Goal: Transaction & Acquisition: Purchase product/service

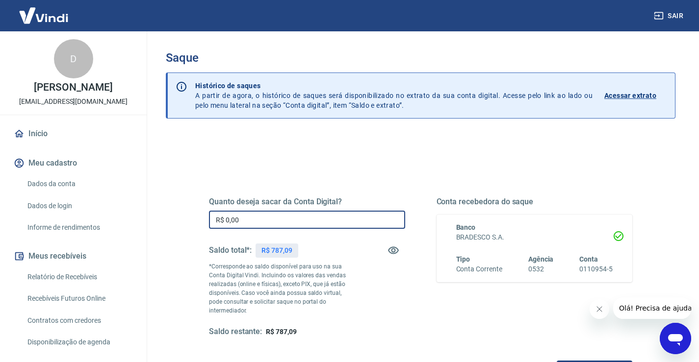
click at [260, 220] on input "R$ 0,00" at bounding box center [307, 220] width 196 height 18
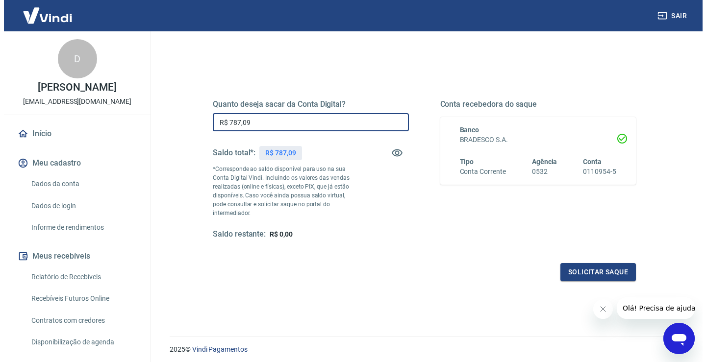
scroll to position [123, 0]
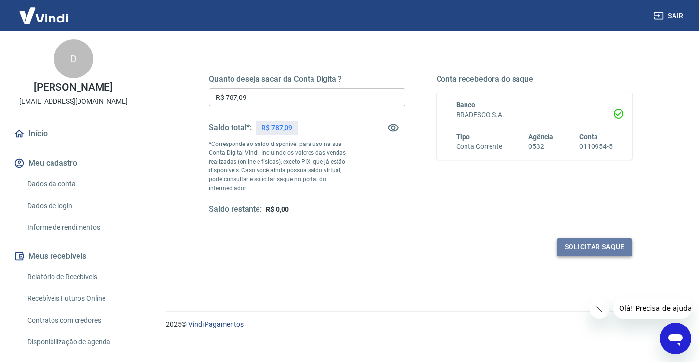
click at [586, 238] on button "Solicitar saque" at bounding box center [593, 247] width 75 height 18
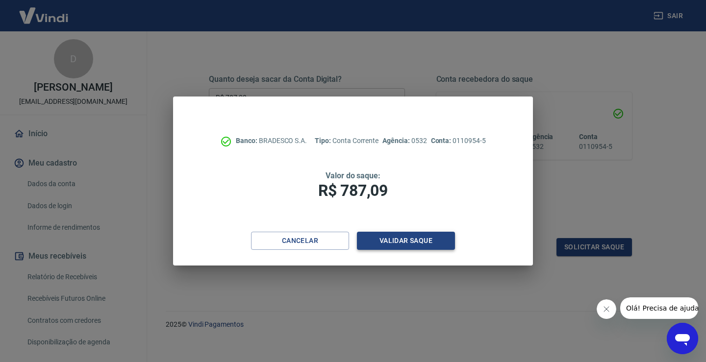
click at [389, 238] on button "Validar saque" at bounding box center [406, 241] width 98 height 18
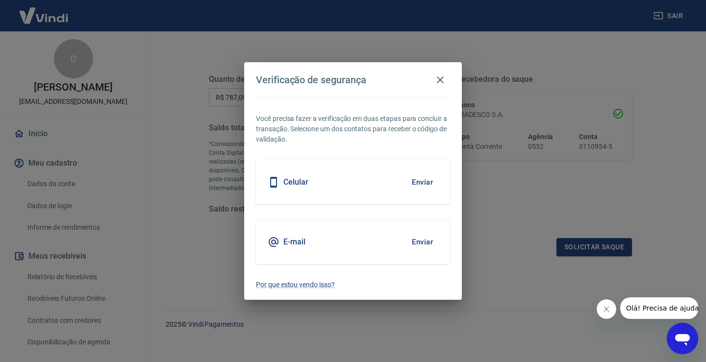
click at [420, 241] on button "Enviar" at bounding box center [422, 242] width 32 height 21
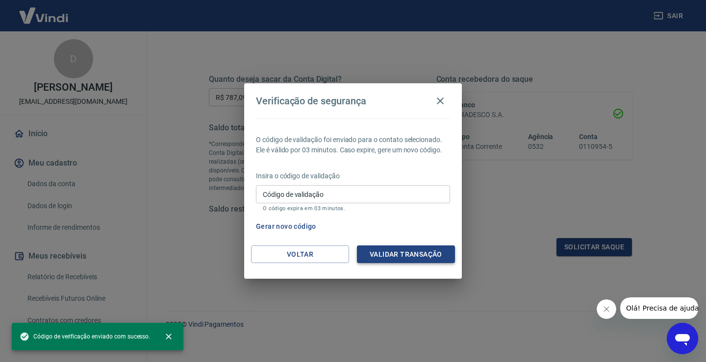
click at [412, 253] on button "Validar transação" at bounding box center [406, 255] width 98 height 18
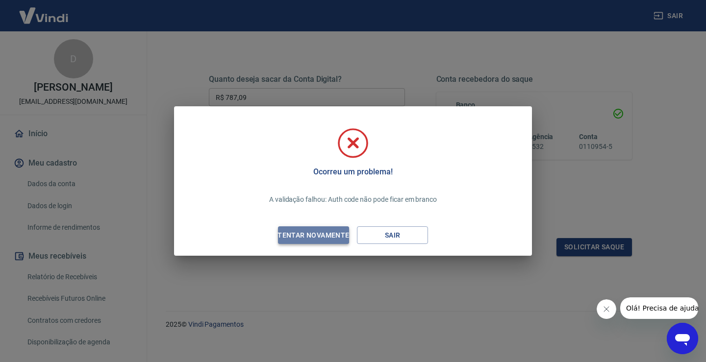
click at [323, 233] on div "Tentar novamente" at bounding box center [313, 235] width 95 height 12
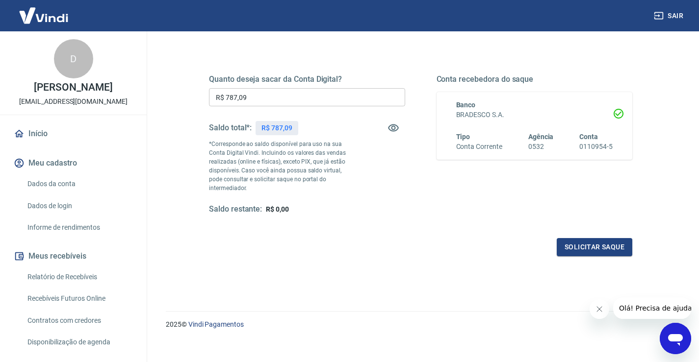
click at [437, 256] on div "Quanto deseja sacar da Conta Digital? R$ 787,09 ​ Saldo total*: R$ 787,09 *Corr…" at bounding box center [420, 149] width 447 height 237
click at [364, 228] on div "Quanto deseja sacar da Conta Digital? R$ 787,09 ​ Saldo total*: R$ 787,09 *Corr…" at bounding box center [420, 153] width 423 height 205
click at [278, 93] on input "R$ 787,09" at bounding box center [307, 97] width 196 height 18
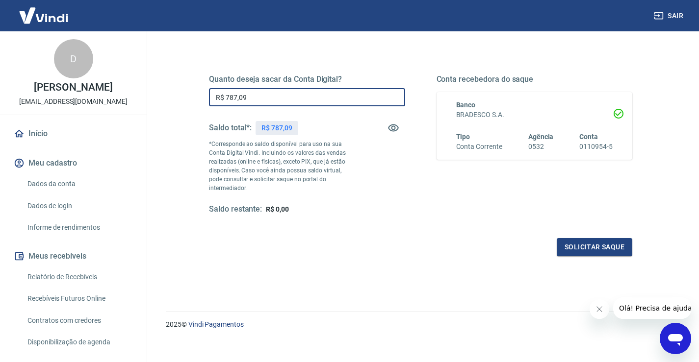
click at [355, 260] on div "Quanto deseja sacar da Conta Digital? R$ 787,09 ​ Saldo total*: R$ 787,09 *Corr…" at bounding box center [420, 191] width 509 height 359
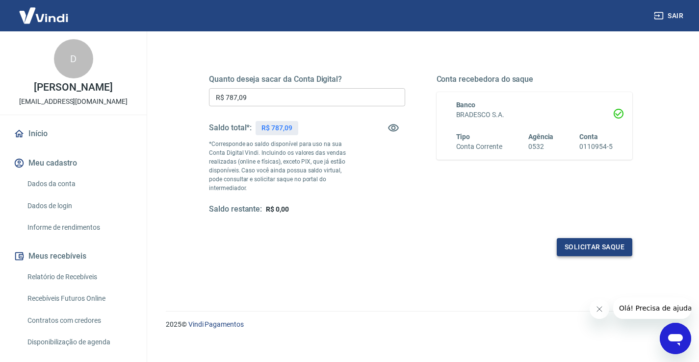
click at [591, 239] on button "Solicitar saque" at bounding box center [593, 247] width 75 height 18
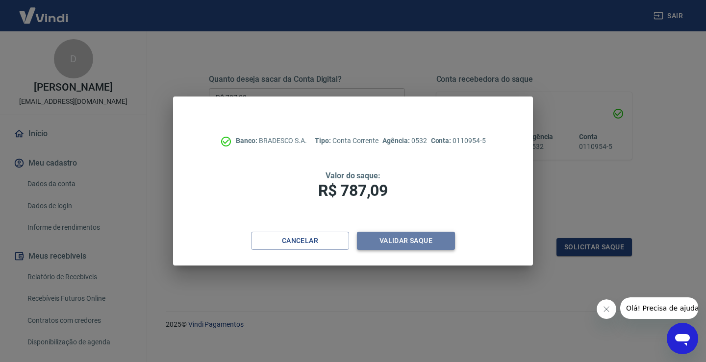
click at [404, 240] on button "Validar saque" at bounding box center [406, 241] width 98 height 18
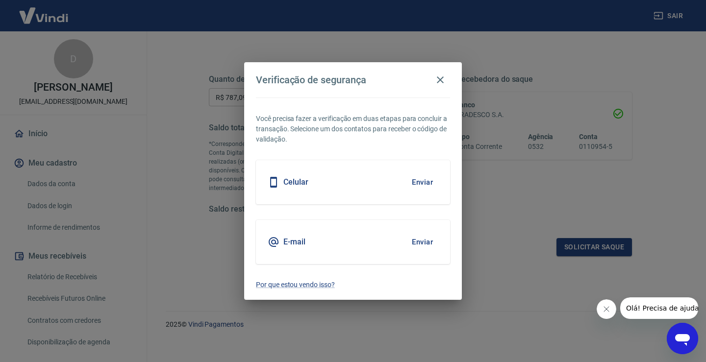
click at [416, 241] on button "Enviar" at bounding box center [422, 242] width 32 height 21
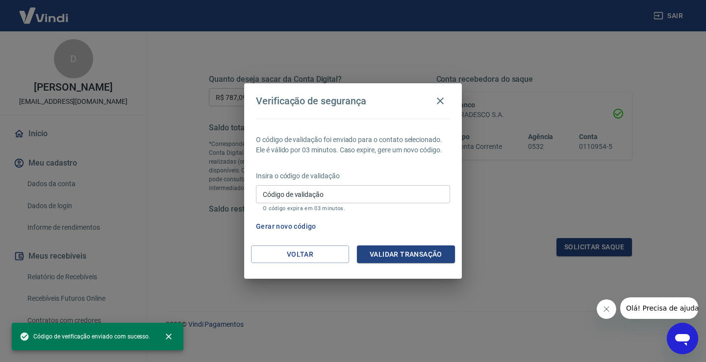
click at [58, 335] on span "Código de verificação enviado com sucesso." at bounding box center [85, 337] width 130 height 10
click at [350, 195] on input "Código de validação" at bounding box center [353, 194] width 194 height 18
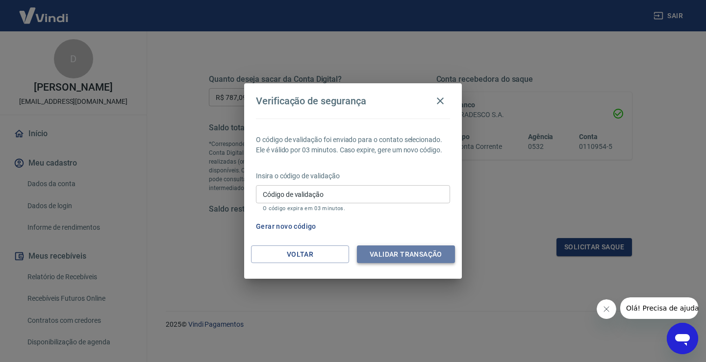
click at [393, 256] on button "Validar transação" at bounding box center [406, 255] width 98 height 18
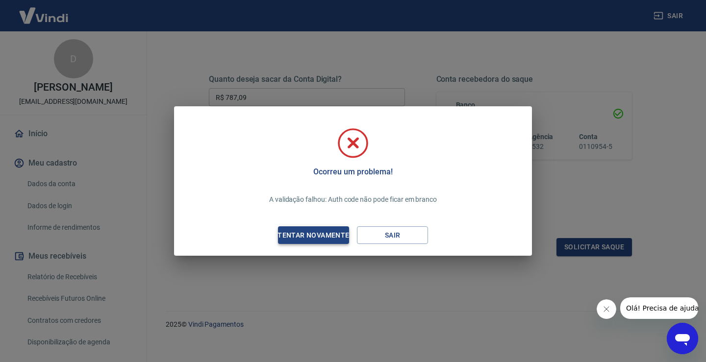
click at [325, 237] on div "Tentar novamente" at bounding box center [313, 235] width 95 height 12
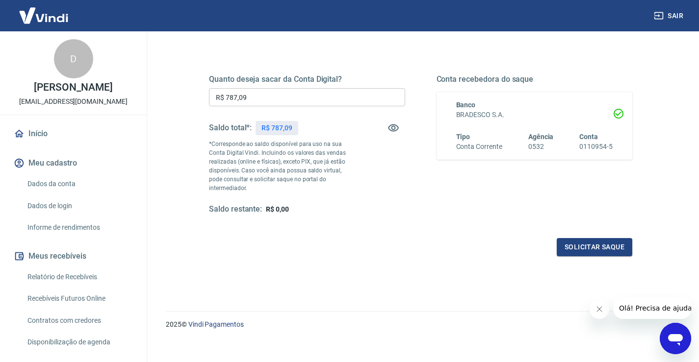
click at [441, 256] on div "Quanto deseja sacar da Conta Digital? R$ 787,09 ​ Saldo total*: R$ 787,09 *Corr…" at bounding box center [420, 149] width 447 height 237
click at [264, 101] on input "R$ 787,09" at bounding box center [307, 97] width 196 height 18
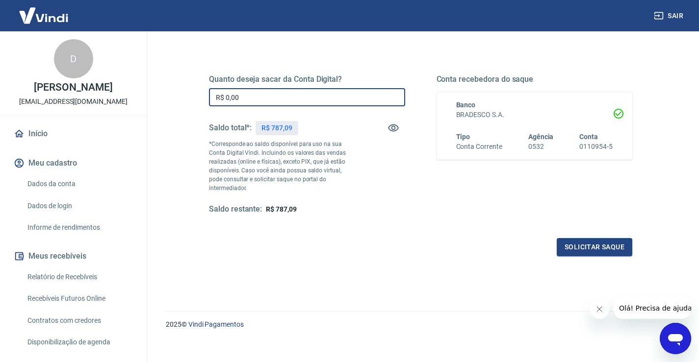
click at [381, 223] on div "Quanto deseja sacar da Conta Digital? R$ 0,00 ​ Saldo total*: R$ 787,09 *Corres…" at bounding box center [420, 153] width 423 height 205
click at [250, 96] on input "R$ 0,00" at bounding box center [307, 97] width 196 height 18
type input "R$ 787,09"
click at [580, 240] on button "Solicitar saque" at bounding box center [593, 247] width 75 height 18
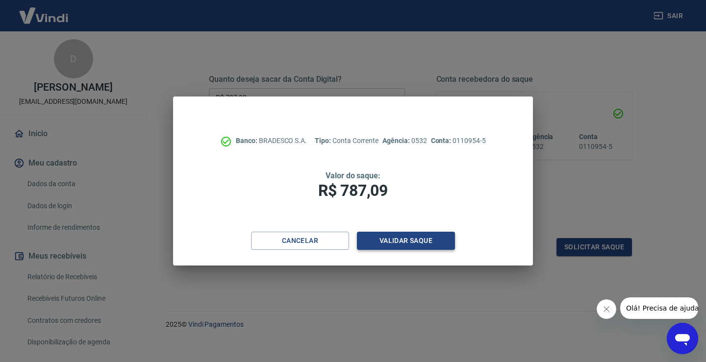
click at [405, 244] on button "Validar saque" at bounding box center [406, 241] width 98 height 18
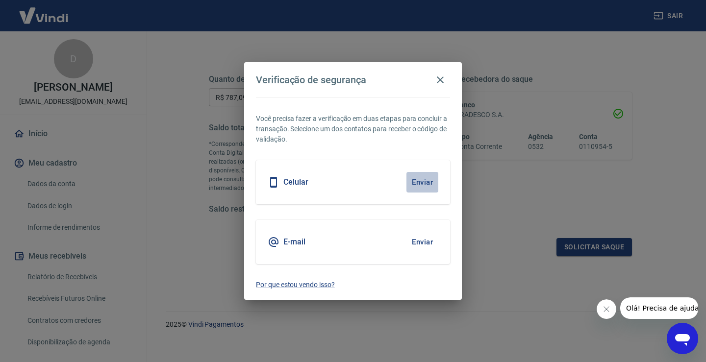
click at [421, 183] on button "Enviar" at bounding box center [422, 182] width 32 height 21
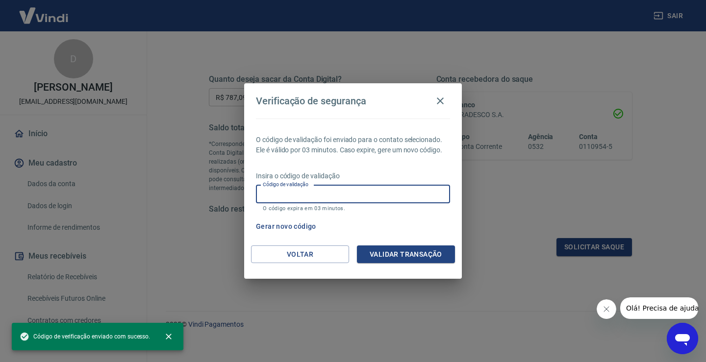
click at [358, 195] on input "Código de validação" at bounding box center [353, 194] width 194 height 18
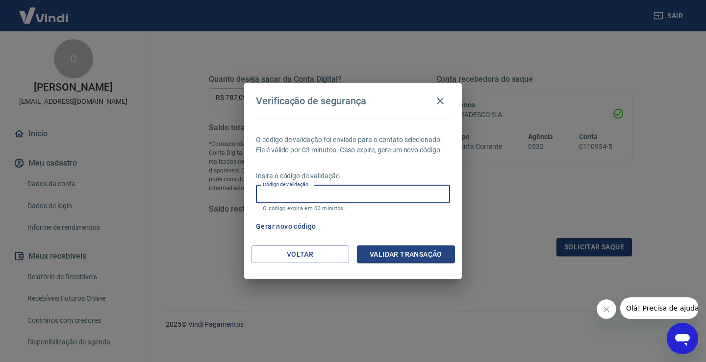
click at [364, 198] on input "Código de validação" at bounding box center [353, 194] width 194 height 18
click at [396, 254] on button "Validar transação" at bounding box center [406, 255] width 98 height 18
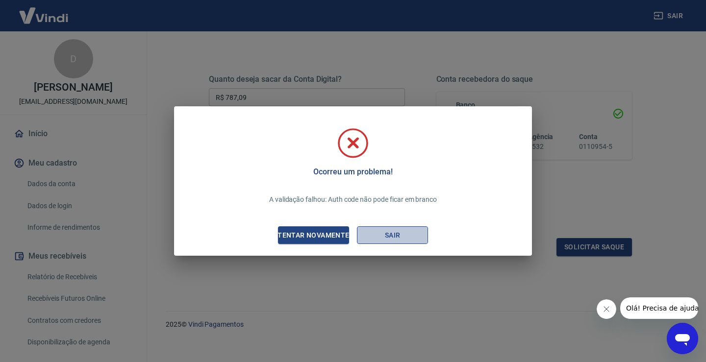
click at [397, 236] on button "Sair" at bounding box center [392, 235] width 71 height 18
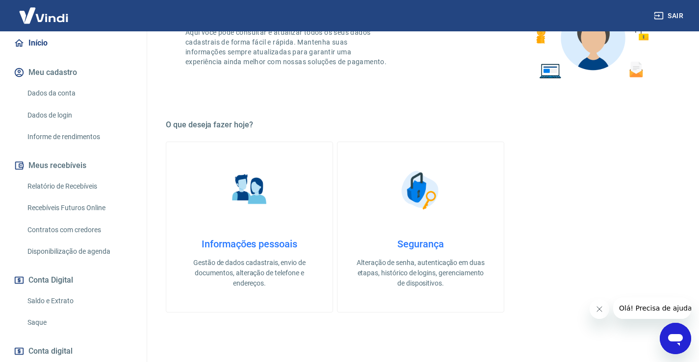
scroll to position [98, 0]
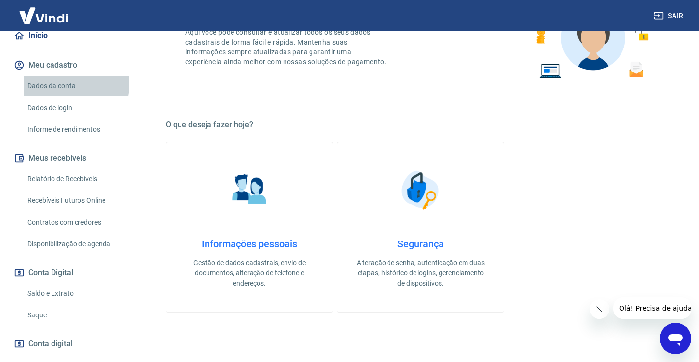
click at [50, 91] on link "Dados da conta" at bounding box center [79, 86] width 111 height 20
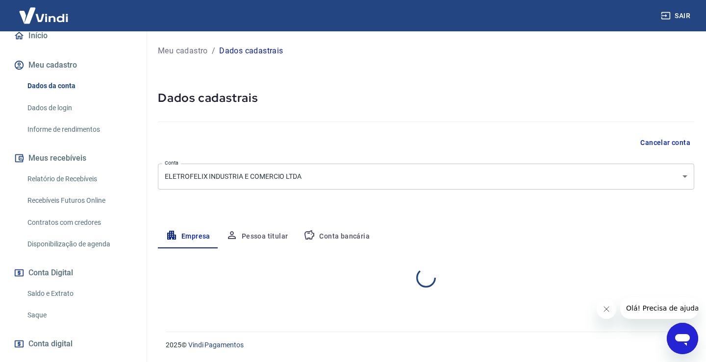
select select "SP"
select select "business"
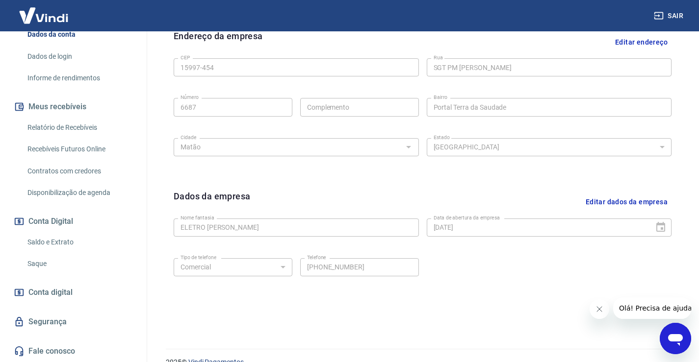
scroll to position [345, 0]
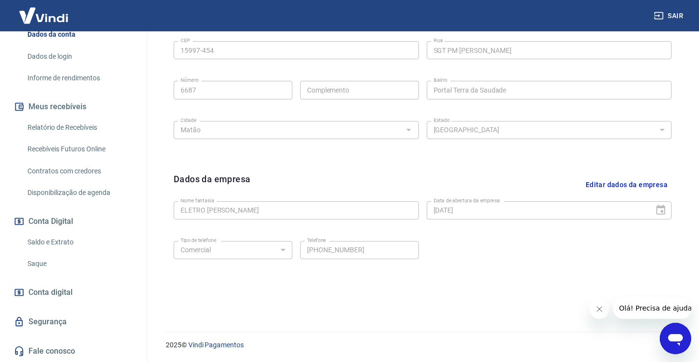
click at [39, 264] on link "Saque" at bounding box center [79, 264] width 111 height 20
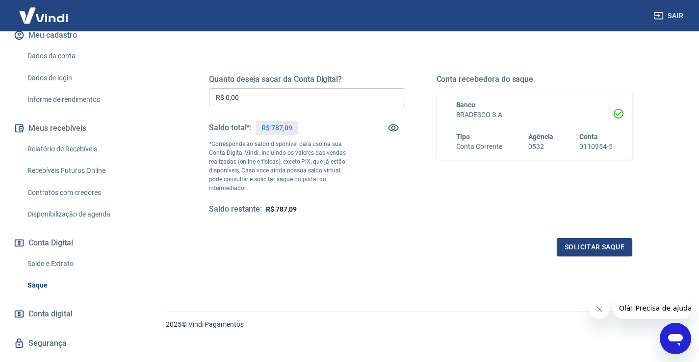
scroll to position [13, 0]
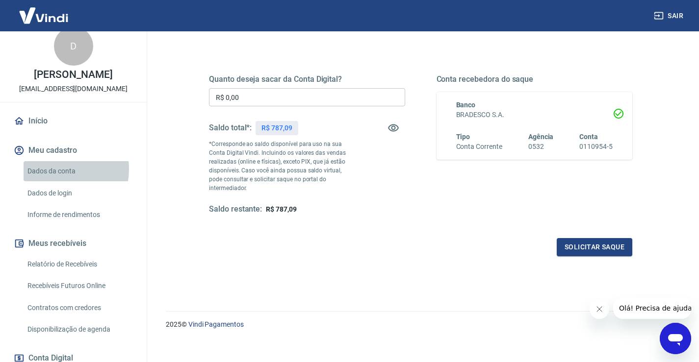
click at [54, 179] on link "Dados da conta" at bounding box center [79, 171] width 111 height 20
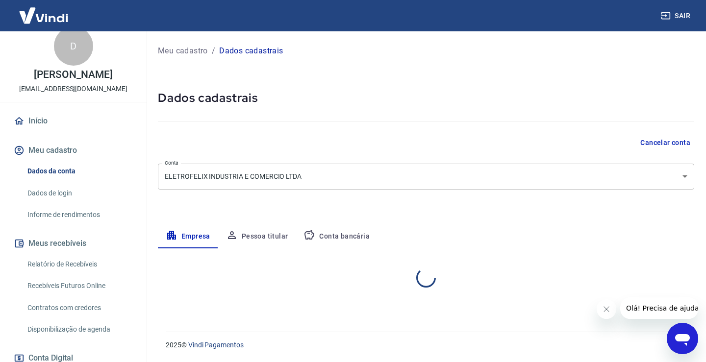
select select "SP"
select select "business"
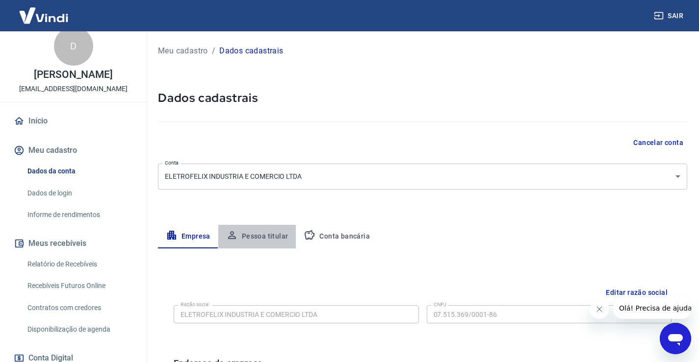
click at [256, 235] on button "Pessoa titular" at bounding box center [257, 237] width 78 height 24
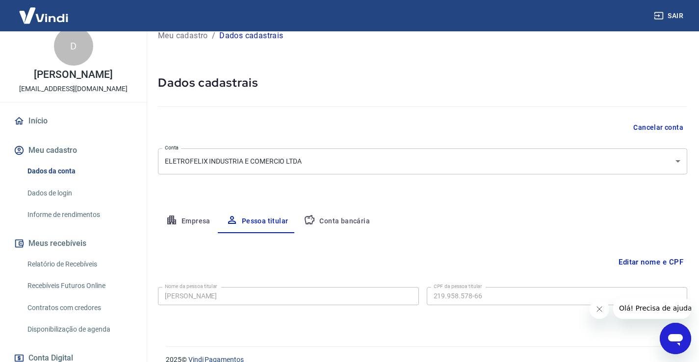
scroll to position [30, 0]
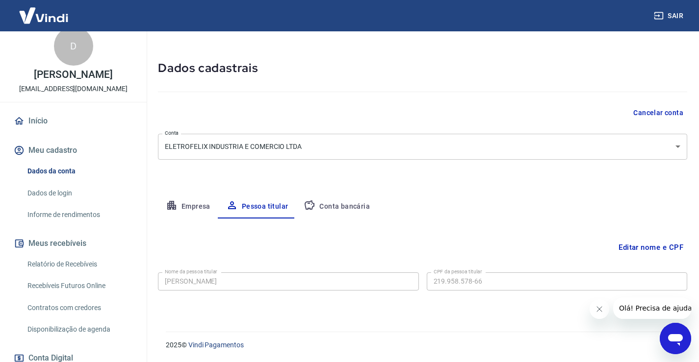
click at [338, 206] on button "Conta bancária" at bounding box center [337, 207] width 82 height 24
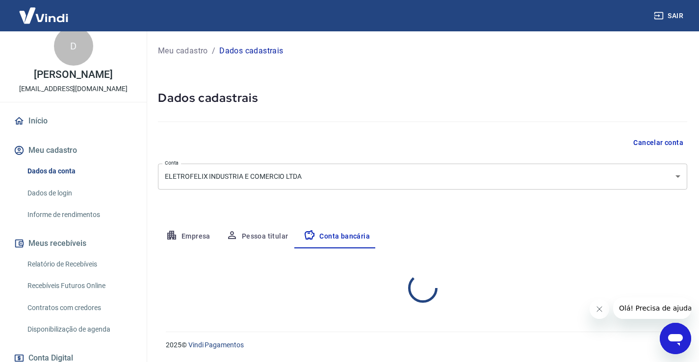
scroll to position [0, 0]
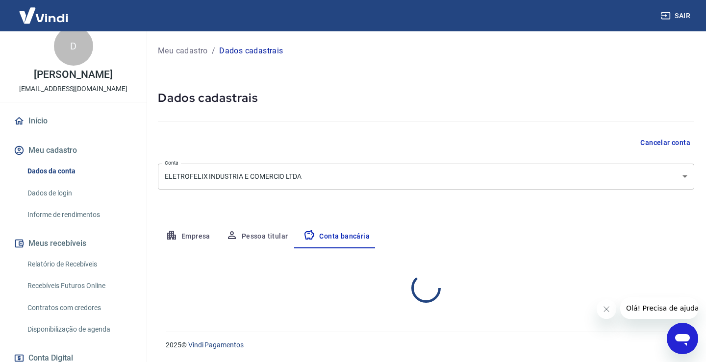
select select "1"
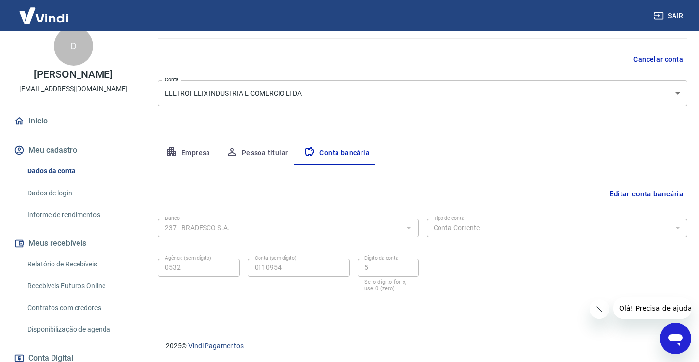
scroll to position [84, 0]
click at [59, 160] on button "Meu cadastro" at bounding box center [73, 151] width 123 height 22
click at [66, 155] on button "Meu cadastro" at bounding box center [73, 151] width 123 height 22
click at [666, 89] on body "Sair D DENILSON FELIX DE SOUZA lojavirtual@eletrofelix.com.br Início Meu cadast…" at bounding box center [349, 97] width 699 height 362
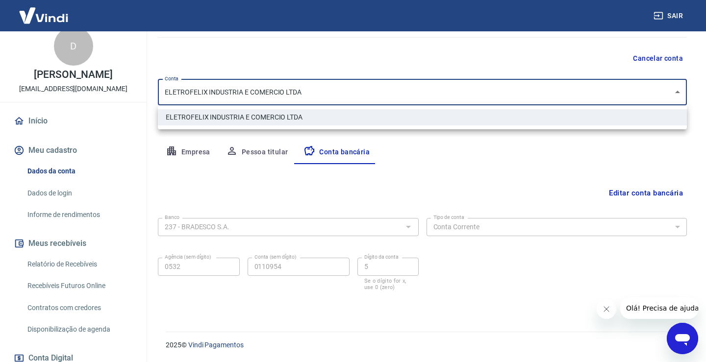
click at [666, 89] on div at bounding box center [353, 181] width 706 height 362
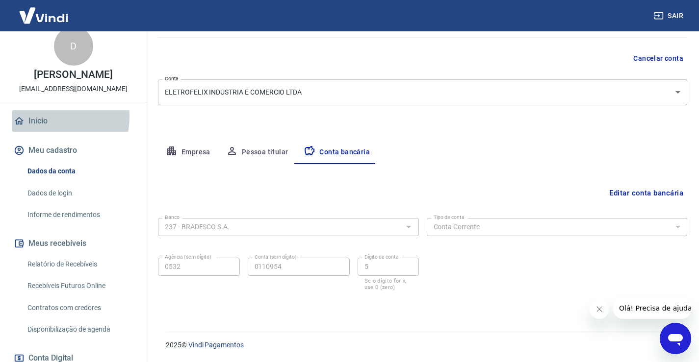
click at [44, 127] on link "Início" at bounding box center [73, 121] width 123 height 22
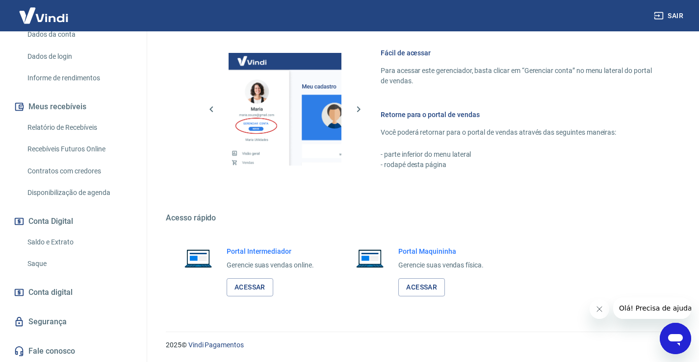
scroll to position [160, 0]
click at [44, 322] on link "Segurança" at bounding box center [73, 322] width 123 height 22
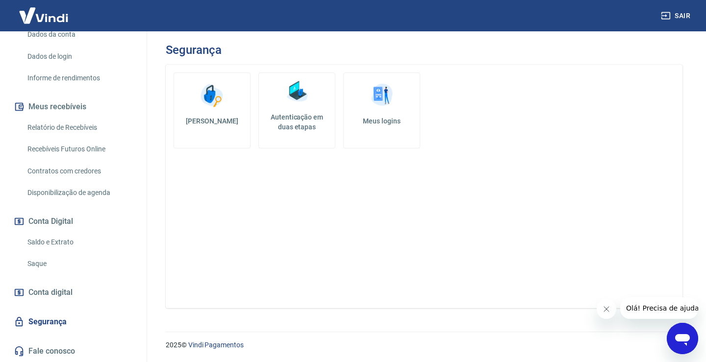
click at [296, 115] on h5 "Autenticação em duas etapas" at bounding box center [297, 122] width 68 height 20
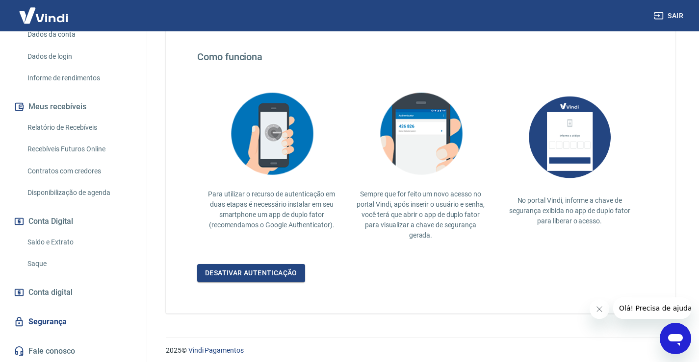
scroll to position [180, 0]
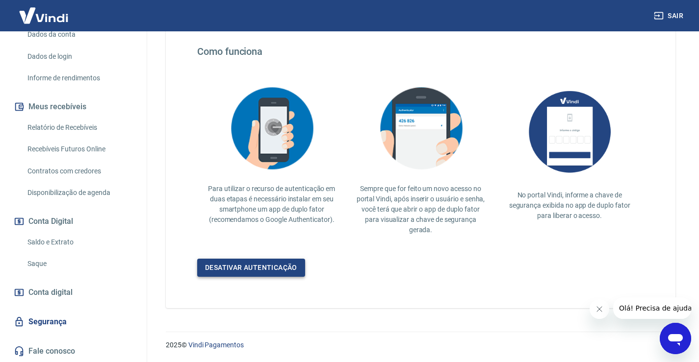
click at [256, 269] on link "Desativar autenticação" at bounding box center [251, 268] width 108 height 18
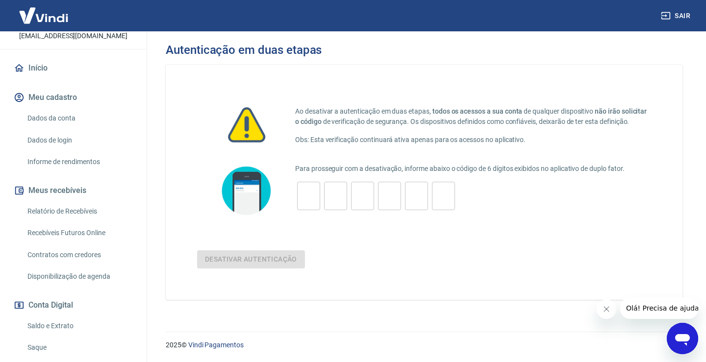
scroll to position [62, 0]
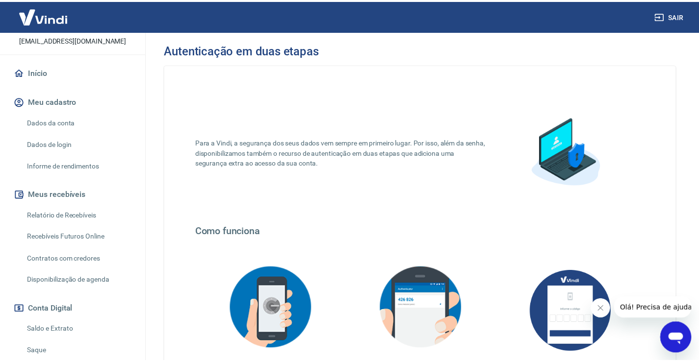
scroll to position [180, 0]
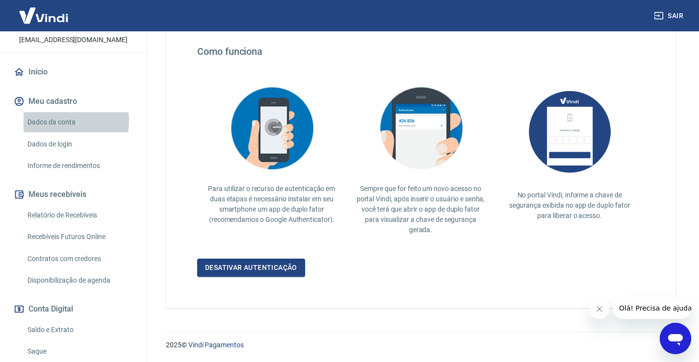
click at [53, 131] on link "Dados da conta" at bounding box center [79, 122] width 111 height 20
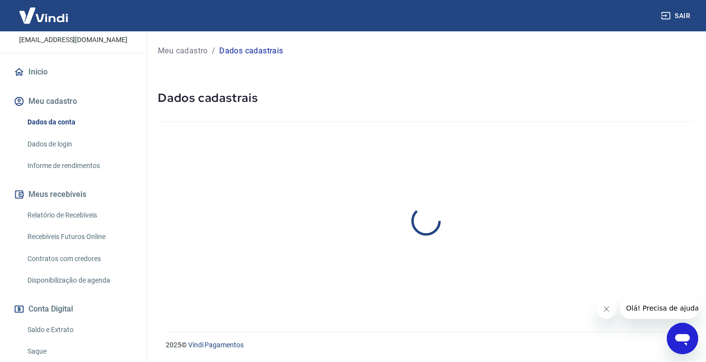
select select "SP"
select select "business"
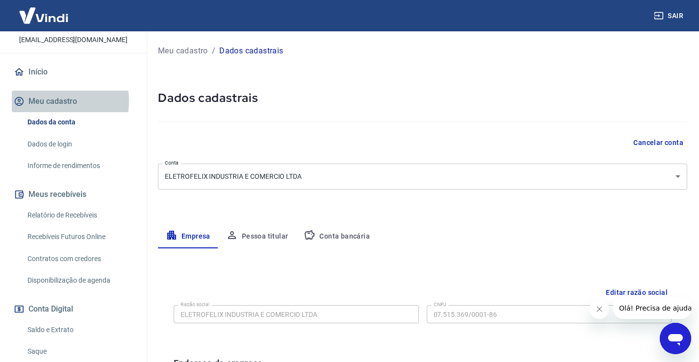
click at [52, 111] on button "Meu cadastro" at bounding box center [73, 102] width 123 height 22
click at [42, 81] on link "Início" at bounding box center [73, 72] width 123 height 22
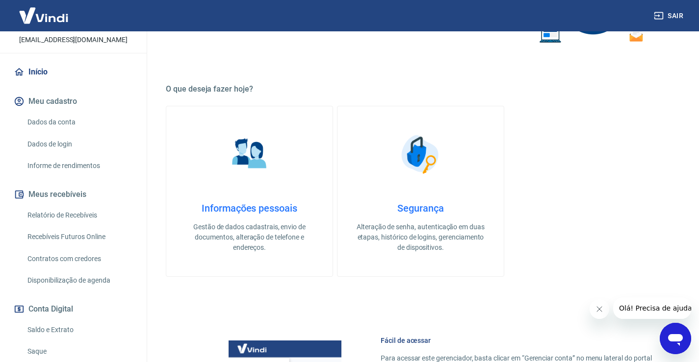
scroll to position [127, 0]
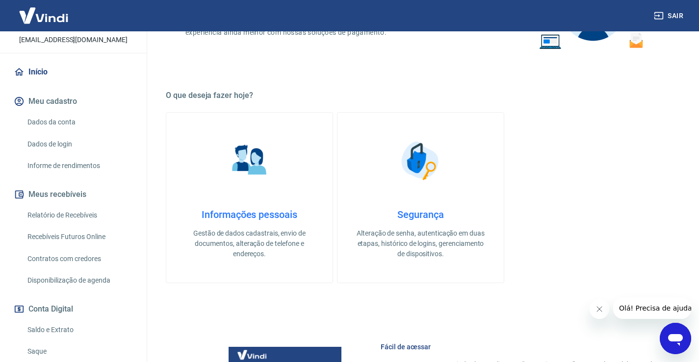
click at [417, 239] on p "Alteração de senha, autenticação em duas etapas, histórico de logins, gerenciam…" at bounding box center [420, 243] width 135 height 31
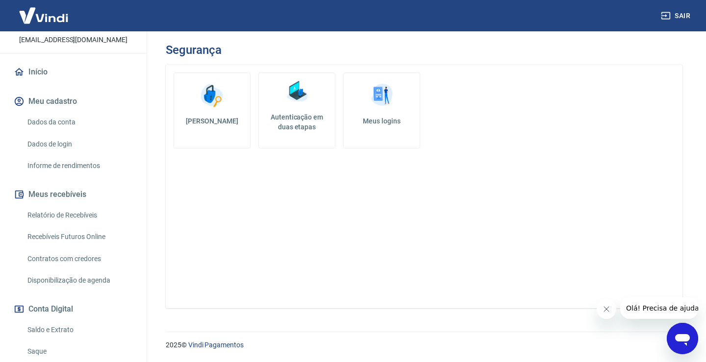
click at [378, 112] on link "Meus logins" at bounding box center [381, 111] width 77 height 76
click at [216, 95] on img at bounding box center [212, 95] width 29 height 29
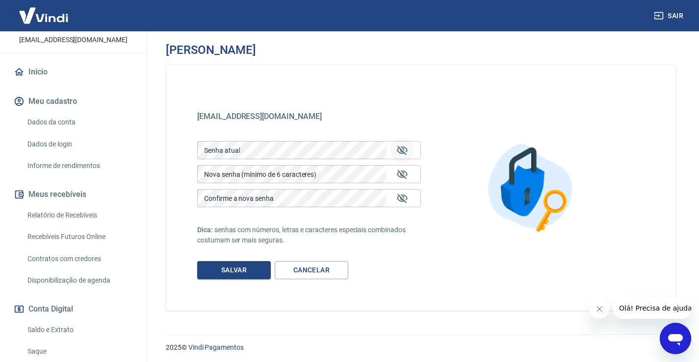
click at [403, 149] on icon "Mostrar/esconder senha" at bounding box center [402, 150] width 11 height 9
click at [402, 151] on icon "Mostrar/esconder senha" at bounding box center [402, 151] width 12 height 12
click at [402, 150] on icon "Mostrar/esconder senha" at bounding box center [402, 151] width 12 height 12
click at [400, 174] on icon "Mostrar/esconder senha" at bounding box center [402, 174] width 11 height 9
click at [402, 198] on icon "Mostrar/esconder senha" at bounding box center [402, 199] width 12 height 12
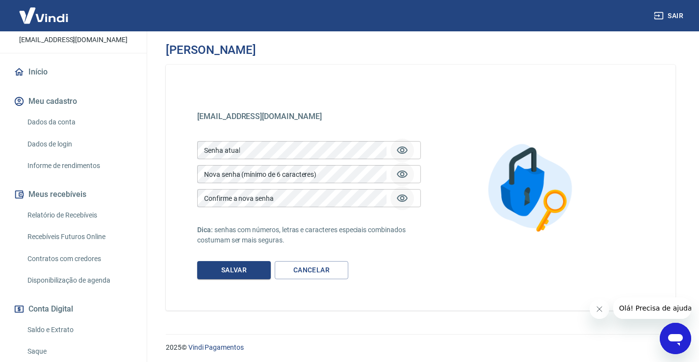
click at [402, 196] on icon "Mostrar/esconder senha" at bounding box center [402, 199] width 12 height 12
click at [403, 173] on icon "Mostrar/esconder senha" at bounding box center [402, 174] width 11 height 7
click at [403, 147] on icon "Mostrar/esconder senha" at bounding box center [402, 150] width 11 height 7
click at [437, 261] on div "lojavirtual@eletrofelix.com.br lojavirtual@eletrofelix.com.br Senha atual Senha…" at bounding box center [420, 188] width 509 height 246
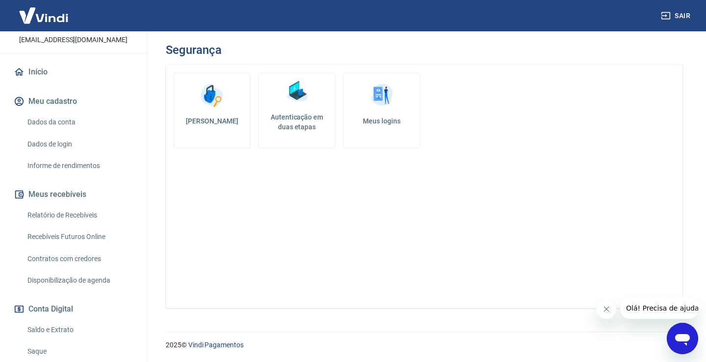
click at [490, 227] on div "Alterar senha Autenticação em duas etapas Meus logins" at bounding box center [424, 187] width 517 height 244
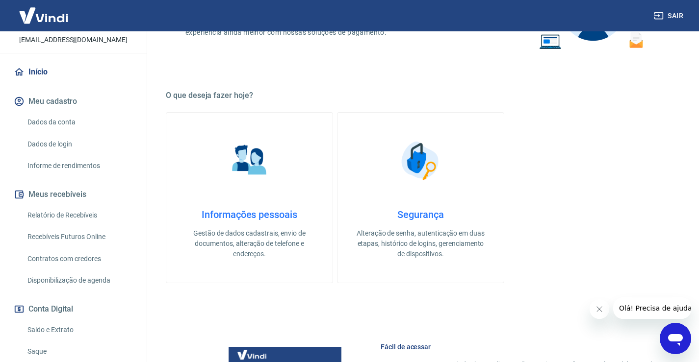
scroll to position [25, 0]
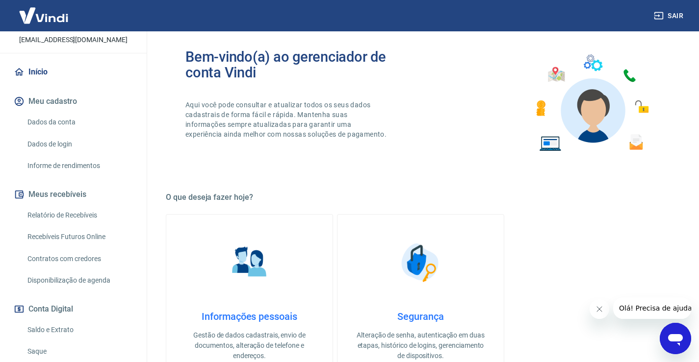
click at [677, 336] on icon "Abrir janela de mensagens" at bounding box center [675, 340] width 15 height 12
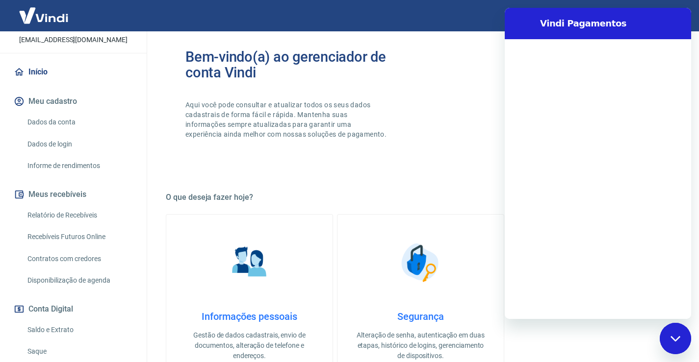
scroll to position [0, 0]
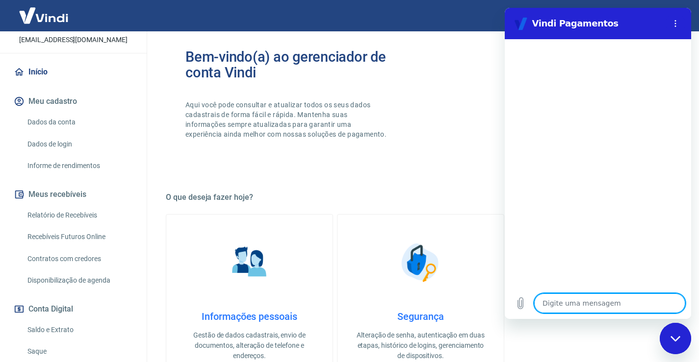
type textarea "B"
type textarea "x"
type textarea "BO"
type textarea "x"
type textarea "BOM"
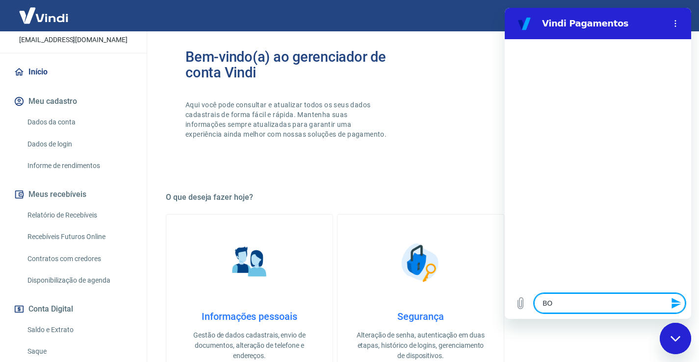
type textarea "x"
type textarea "BOMD"
type textarea "x"
type textarea "BOM"
type textarea "x"
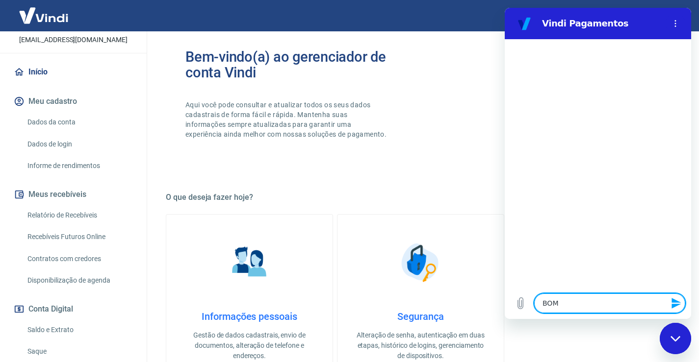
type textarea "BOM"
type textarea "x"
type textarea "BOM D"
type textarea "x"
type textarea "BOM DI"
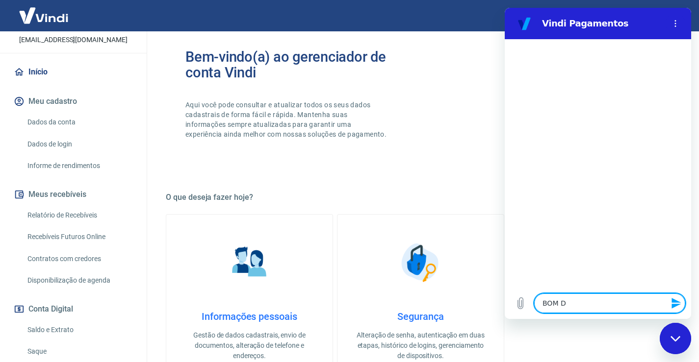
type textarea "x"
type textarea "BOM DIA"
type textarea "x"
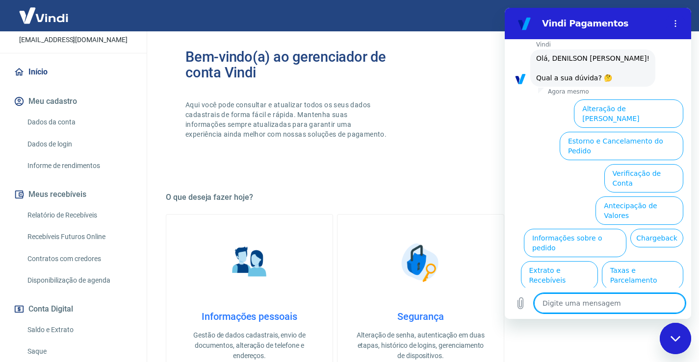
scroll to position [55, 0]
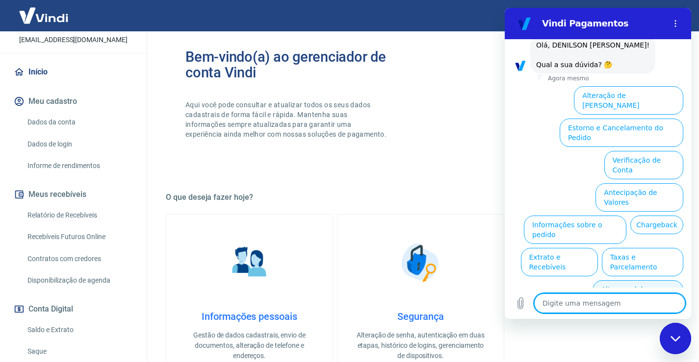
click at [624, 280] on button "Alterar celular verificado" at bounding box center [637, 294] width 91 height 28
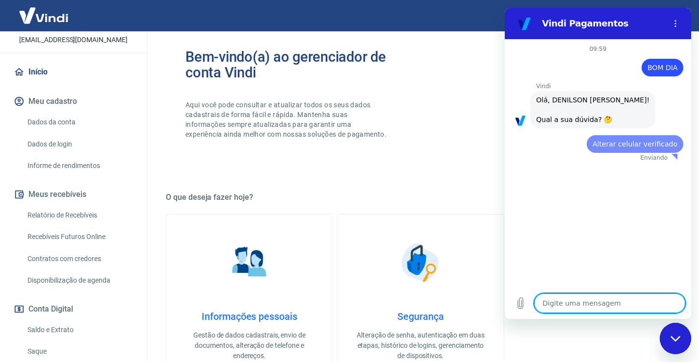
scroll to position [0, 0]
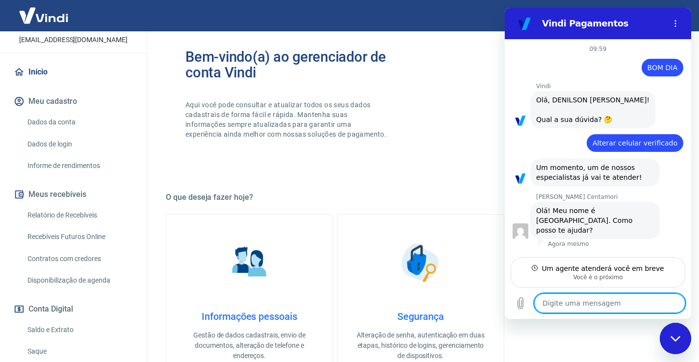
type textarea "x"
type textarea "N"
type textarea "x"
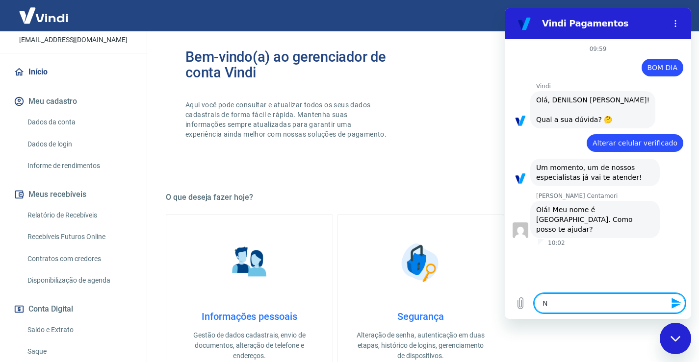
type textarea "NÃ"
type textarea "x"
type textarea "NÃO"
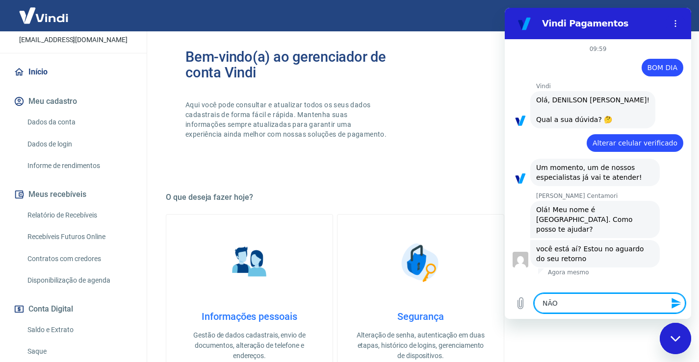
type textarea "x"
type textarea "NÃO"
type textarea "x"
type textarea "NÃO C"
type textarea "x"
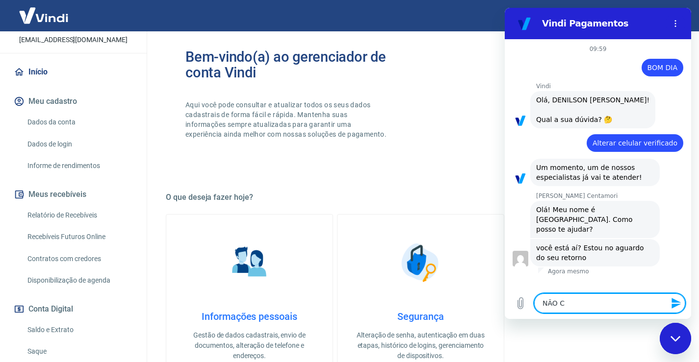
type textarea "NÃO CO"
type textarea "x"
type textarea "NÃO CON"
type textarea "x"
type textarea "NÃO CONS"
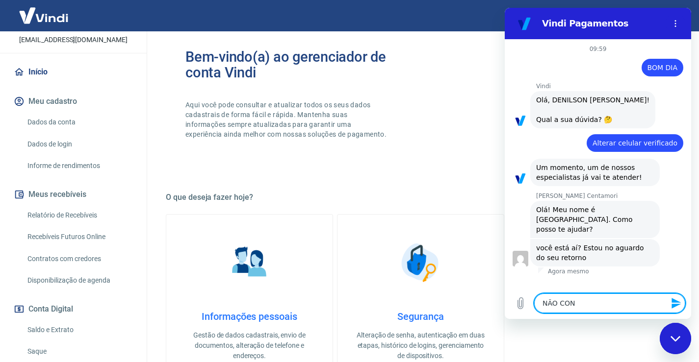
type textarea "x"
type textarea "NÃO CONSI"
type textarea "x"
type textarea "NÃO CONSIG"
type textarea "x"
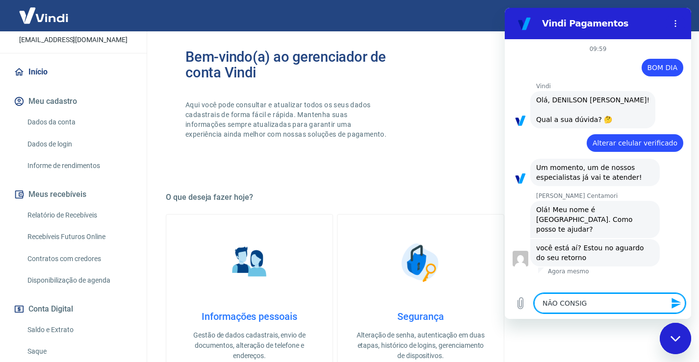
type textarea "NÃO CONSIGO"
type textarea "x"
type textarea "NÃO CONSIGO"
type textarea "x"
type textarea "NÃO CONSIGO V"
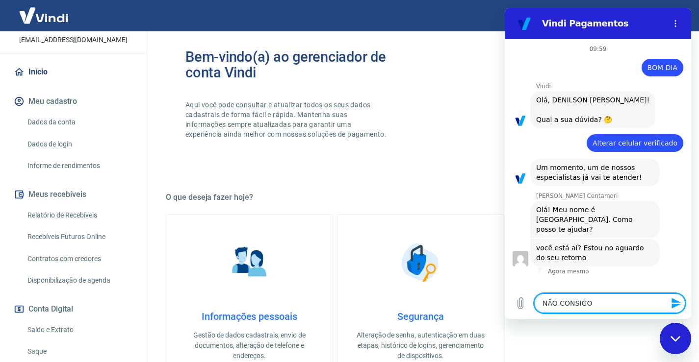
type textarea "x"
type textarea "NÃO CONSIGO VE"
type textarea "x"
type textarea "NÃO CONSIGO VER"
type textarea "x"
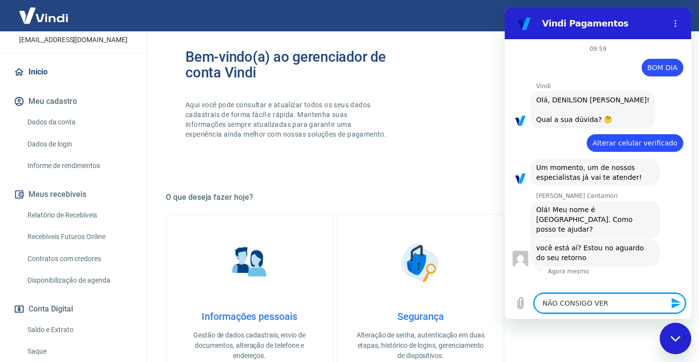
type textarea "NÃO CONSIGO VERI"
type textarea "x"
type textarea "NÃO CONSIGO VERIF"
type textarea "x"
type textarea "NÃO CONSIGO VERIFI"
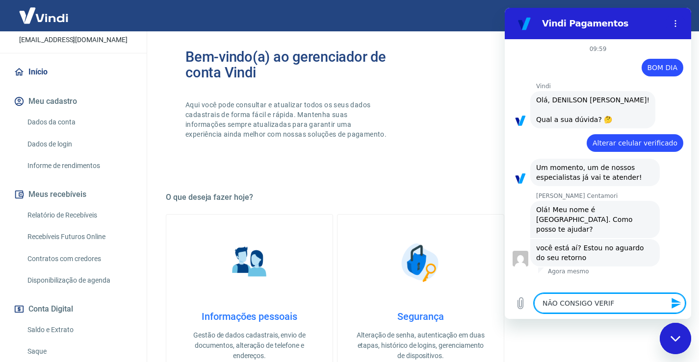
type textarea "x"
type textarea "NÃO CONSIGO VERIFIC"
type textarea "x"
type textarea "NÃO CONSIGO VERIFICA"
type textarea "x"
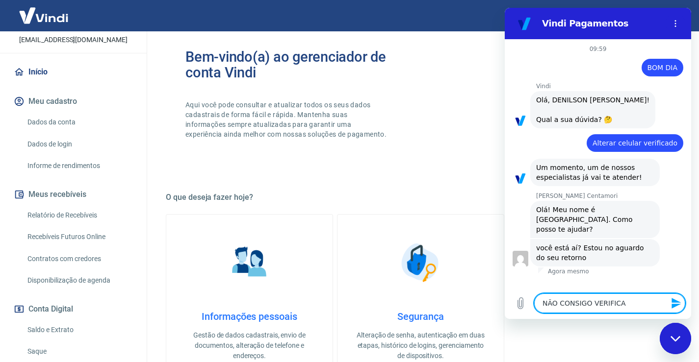
type textarea "NÃO CONSIGO VERIFICAR"
type textarea "x"
type textarea "NÃO CONSIGO VERIFICAR"
type textarea "x"
type textarea "NÃO CONSIGO VERIFICAR A"
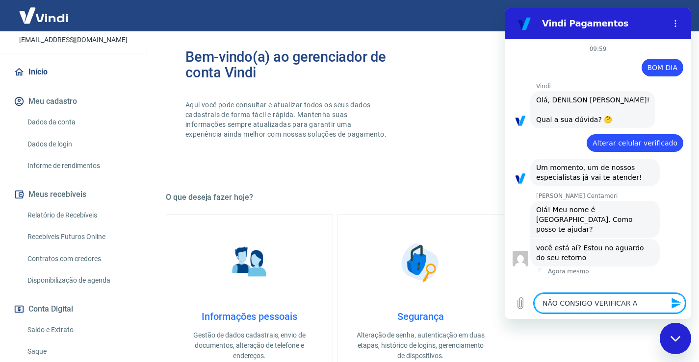
type textarea "x"
type textarea "NÃO CONSIGO VERIFICAR AS"
type textarea "x"
type textarea "NÃO CONSIGO VERIFICAR AS"
type textarea "x"
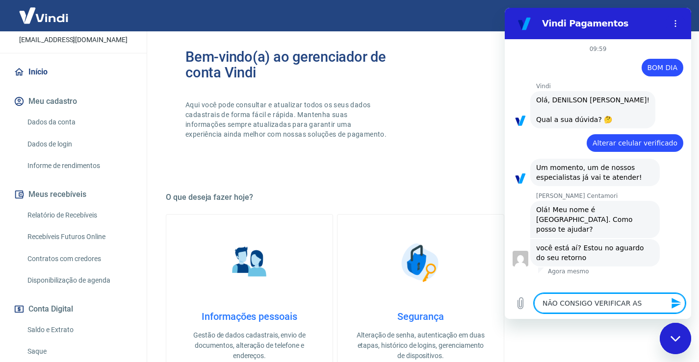
type textarea "NÃO CONSIGO VERIFICAR AS D"
type textarea "x"
type textarea "NÃO CONSIGO VERIFICAR AS DU"
type textarea "x"
type textarea "NÃO CONSIGO VERIFICAR AS DUA"
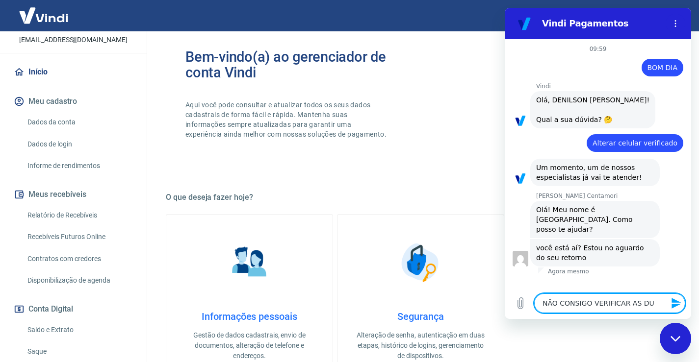
type textarea "x"
type textarea "NÃO CONSIGO VERIFICAR AS DUAS"
type textarea "x"
type textarea "NÃO CONSIGO VERIFICAR AS DUAS"
type textarea "x"
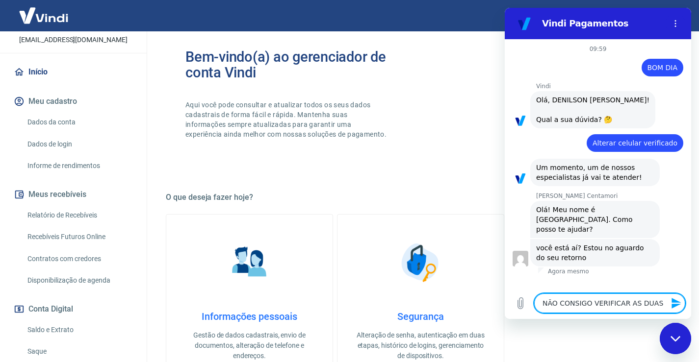
type textarea "NÃO CONSIGO VERIFICAR AS DUAS E"
type textarea "x"
type textarea "NÃO CONSIGO VERIFICAR AS DUAS ET"
type textarea "x"
type textarea "NÃO CONSIGO VERIFICAR AS DUAS ETA"
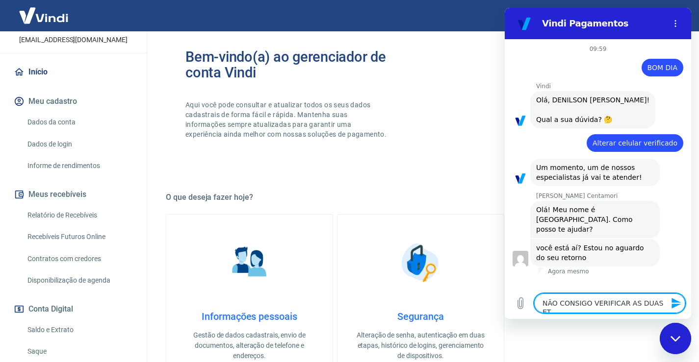
type textarea "x"
type textarea "NÃO CONSIGO VERIFICAR AS DUAS ETAP"
type textarea "x"
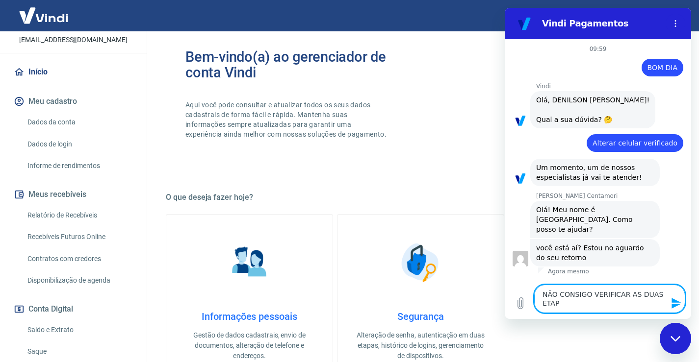
type textarea "NÃO CONSIGO VERIFICAR AS DUAS ETAPA"
type textarea "x"
type textarea "NÃO CONSIGO VERIFICAR AS DUAS ETAPAS"
type textarea "x"
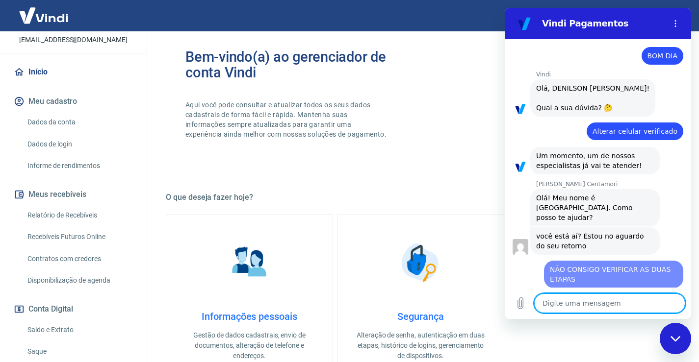
type textarea "x"
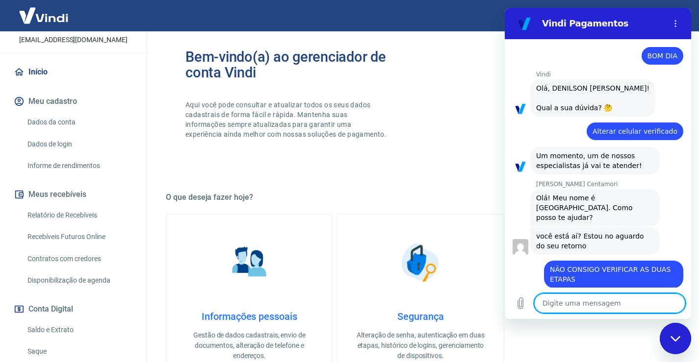
scroll to position [14, 0]
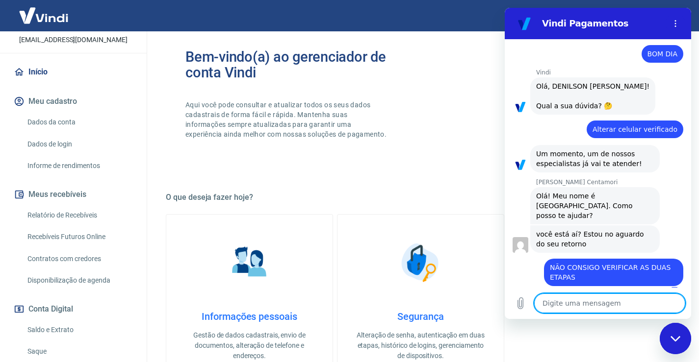
type textarea "E"
type textarea "x"
type textarea "EM"
type textarea "x"
type textarea "EM"
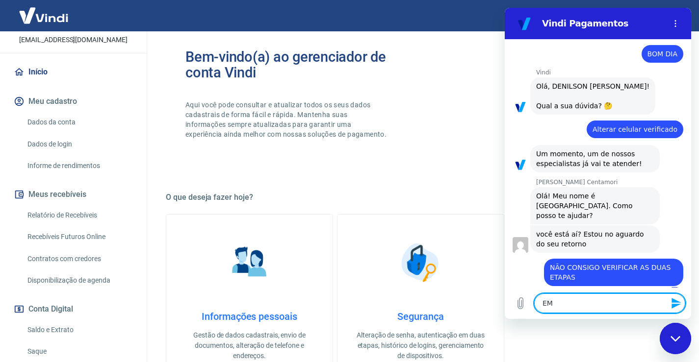
type textarea "x"
type textarea "EM Q"
type textarea "x"
type textarea "EM QU"
type textarea "x"
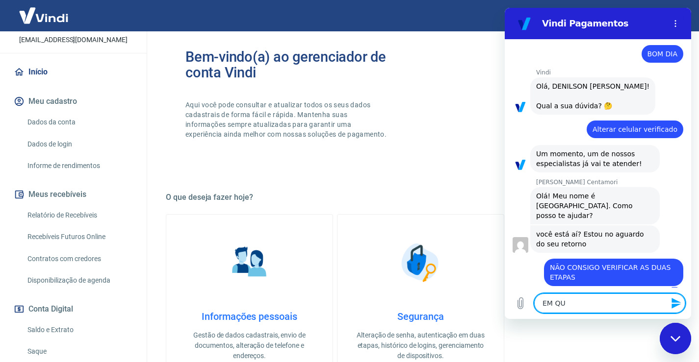
type textarea "EM QUA"
type textarea "x"
type textarea "EM QUAL"
type textarea "x"
type textarea "EM QUAL"
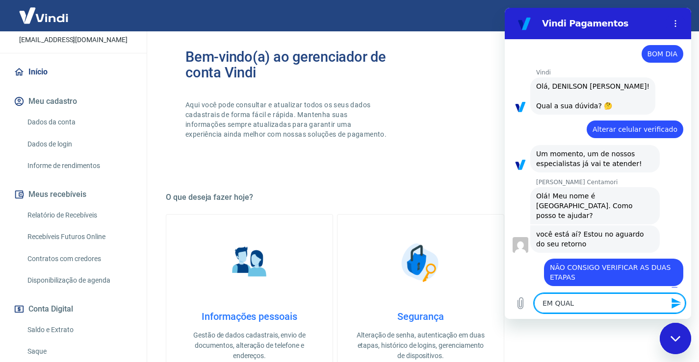
type textarea "x"
type textarea "EM QUAL C"
type textarea "x"
type textarea "EM QUAL CE"
type textarea "x"
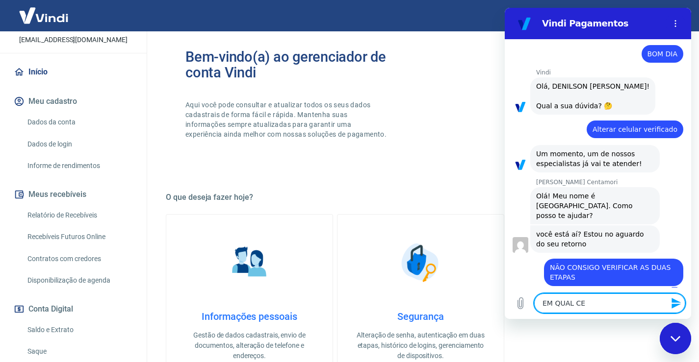
type textarea "EM QUAL CEL"
type textarea "x"
type textarea "EM QUAL CELU"
type textarea "x"
type textarea "EM QUAL CELUL"
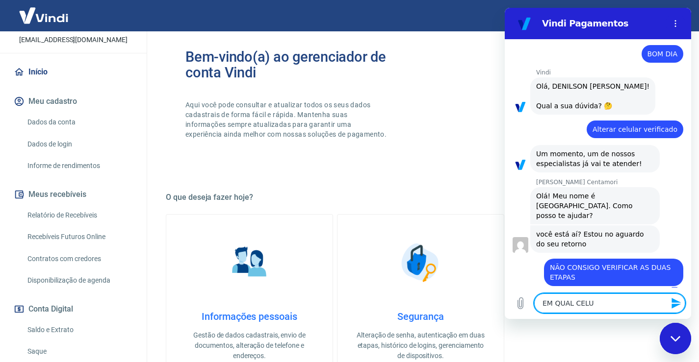
type textarea "x"
type textarea "EM QUAL CELULA"
type textarea "x"
type textarea "EM QUAL CELULAR"
type textarea "x"
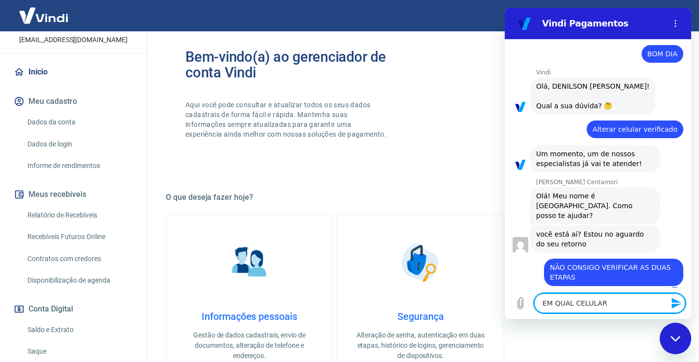
type textarea "EM QUAL CELULAR"
type textarea "x"
type textarea "EM QUAL CELULAR E"
type textarea "x"
type textarea "EM QUAL CELULAR ES"
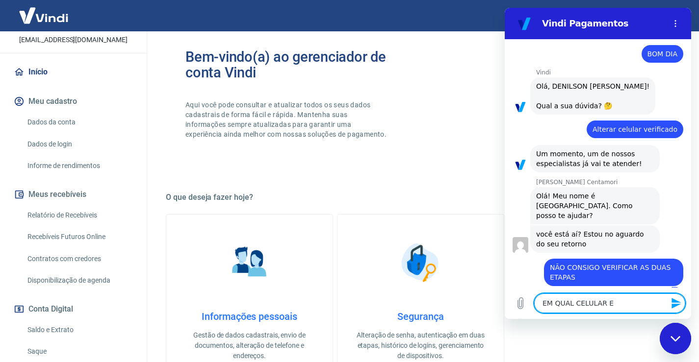
type textarea "x"
type textarea "EM QUAL CELULAR EST"
type textarea "x"
type textarea "EM QUAL CELULAR ESTÁ"
type textarea "x"
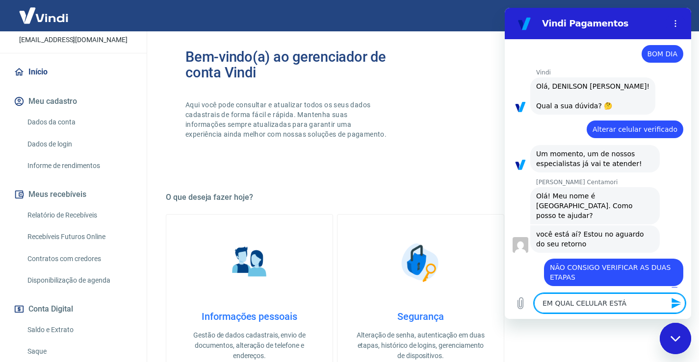
type textarea "EM QUAL CELULAR ESTÁ"
type textarea "x"
type textarea "EM QUAL CELULAR ESTÁ I"
type textarea "x"
type textarea "EM QUAL CELULAR ESTÁ IN"
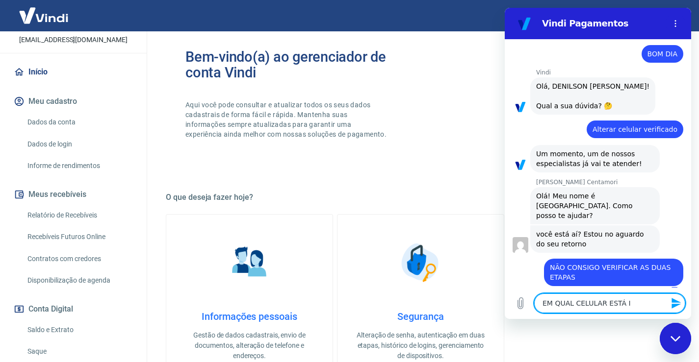
type textarea "x"
type textarea "EM QUAL CELULAR ESTÁ IND"
type textarea "x"
type textarea "EM QUAL CELULAR ESTÁ INDO"
type textarea "x"
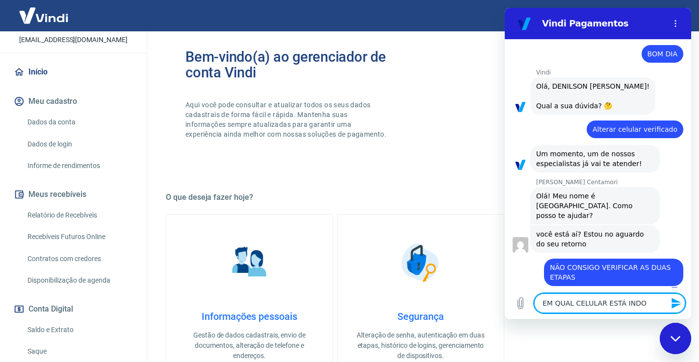
type textarea "EM QUAL CELULAR ESTÁ INDO"
type textarea "x"
type textarea "EM QUAL CELULAR ESTÁ INDO O"
type textarea "x"
type textarea "EM QUAL CELULAR ESTÁ INDO O"
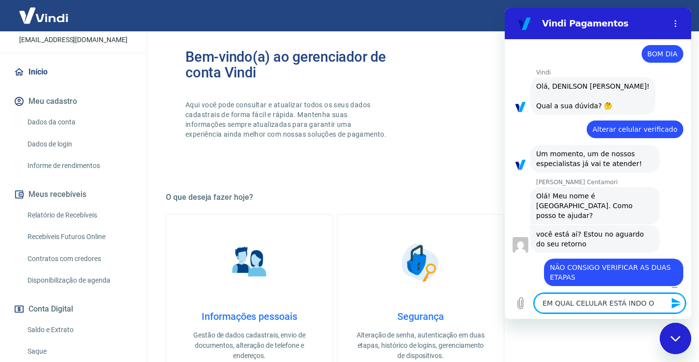
type textarea "x"
type textarea "EM QUAL CELULAR ESTÁ INDO O C"
type textarea "x"
type textarea "EM QUAL CELULAR ESTÁ INDO O CO"
type textarea "x"
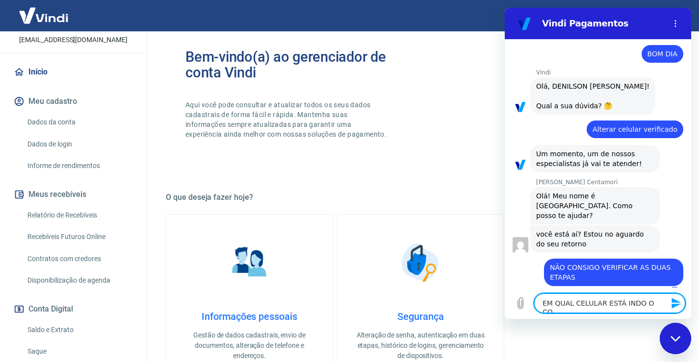
type textarea "EM QUAL CELULAR ESTÁ INDO O COD"
type textarea "x"
type textarea "EM QUAL CELULAR ESTÁ INDO O CODI"
type textarea "x"
type textarea "EM QUAL CELULAR ESTÁ INDO O CODIG"
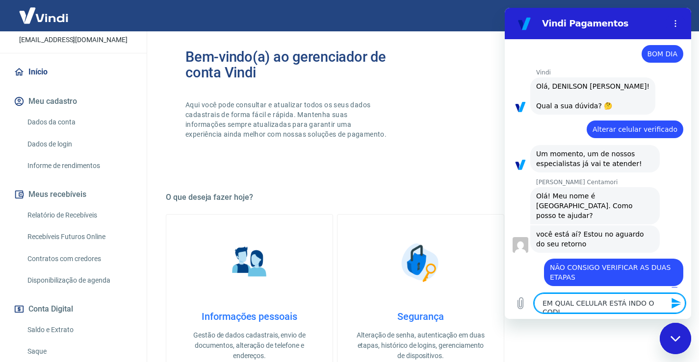
type textarea "x"
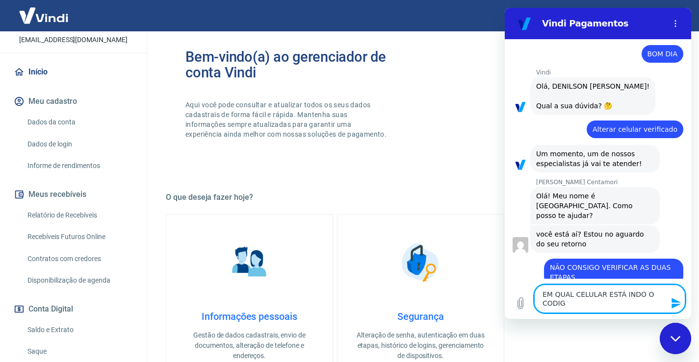
type textarea "EM QUAL CELULAR ESTÁ INDO O CODIGO"
type textarea "x"
type textarea "EM QUAL CELULAR ESTÁ INDO O CODIGO?"
type textarea "x"
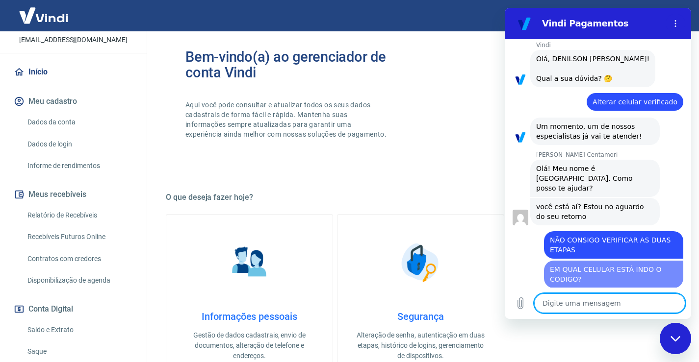
type textarea "x"
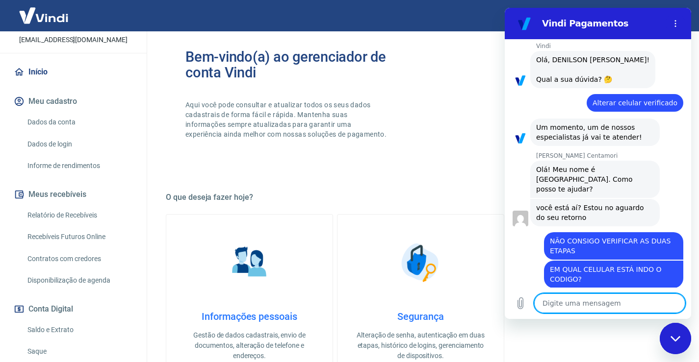
scroll to position [42, 0]
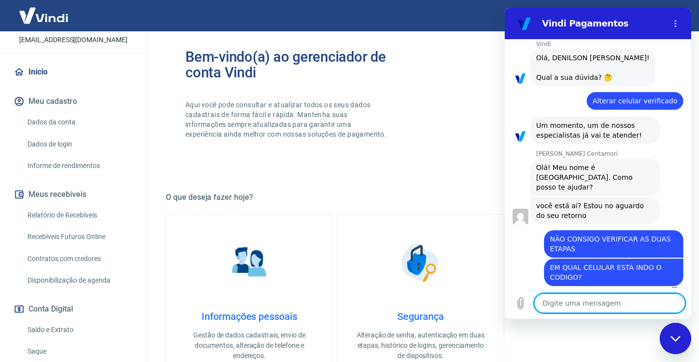
click at [557, 301] on textarea at bounding box center [609, 304] width 151 height 20
type textarea "s"
type textarea "x"
type textarea "se"
type textarea "x"
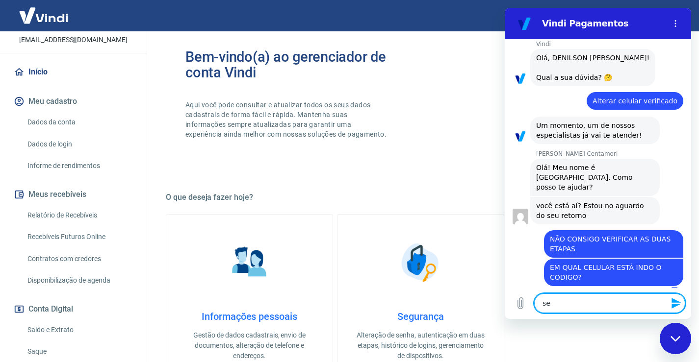
type textarea "sem"
type textarea "x"
type textarea "semp"
type textarea "x"
type textarea "sempr"
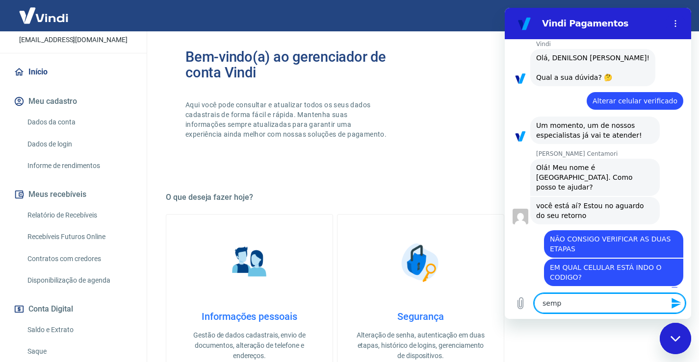
type textarea "x"
type textarea "sempre"
type textarea "x"
type textarea "sempre"
type textarea "x"
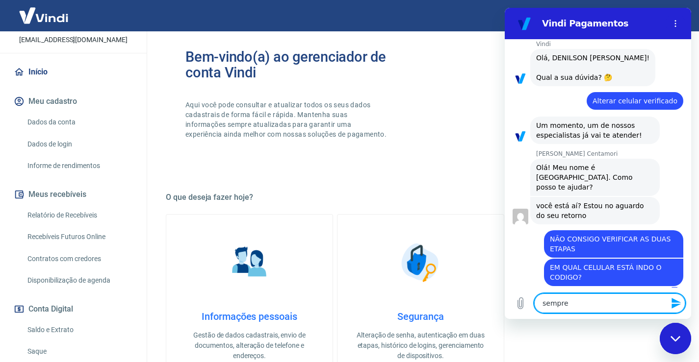
type textarea "sempre f"
type textarea "x"
type textarea "sempre fi"
type textarea "x"
type textarea "sempre fiz"
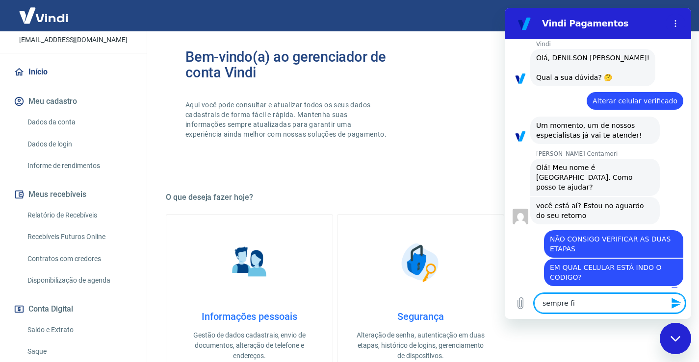
type textarea "x"
type textarea "sempre fiz"
type textarea "x"
type textarea "sempre fiz a"
type textarea "x"
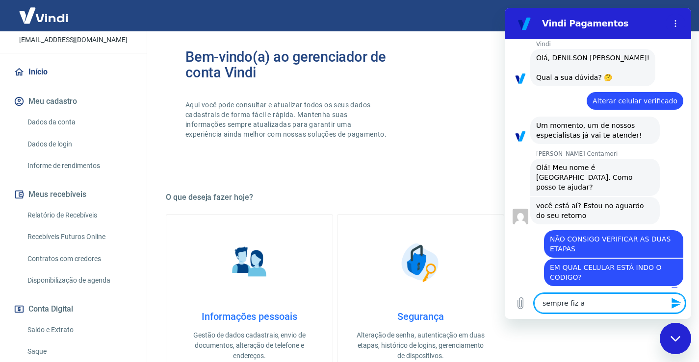
type textarea "sempre fiz a"
type textarea "x"
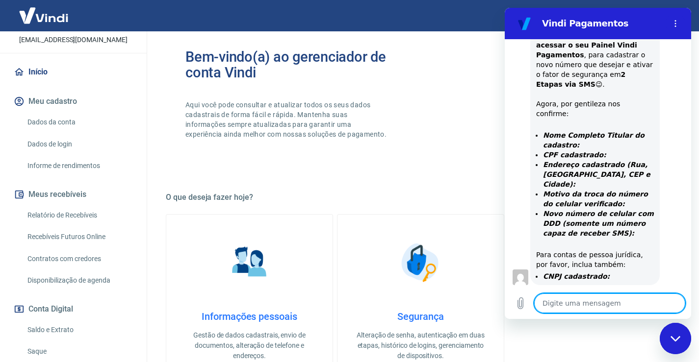
scroll to position [463, 0]
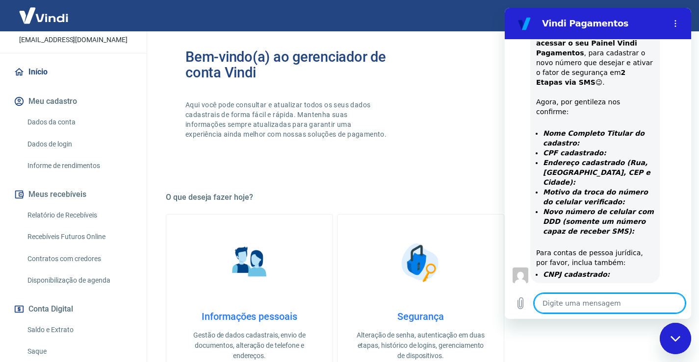
click at [61, 130] on link "Dados da conta" at bounding box center [79, 122] width 111 height 20
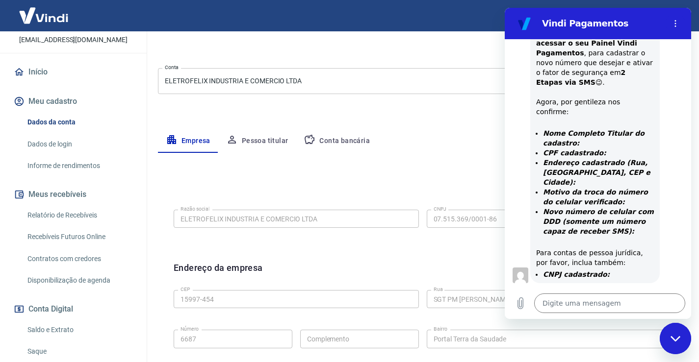
scroll to position [294, 0]
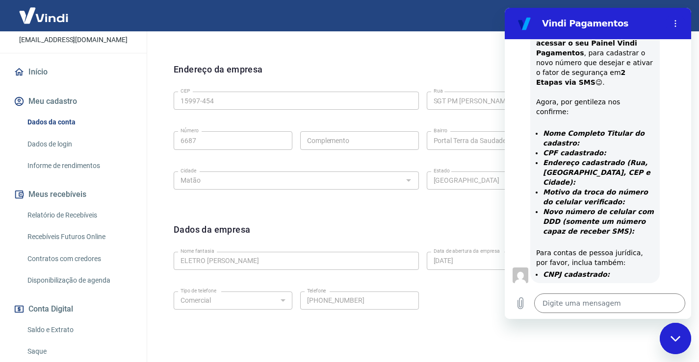
click at [316, 75] on div "Endereço da empresa Editar endereço" at bounding box center [423, 75] width 498 height 25
click at [429, 327] on div "Dados da empresa Editar dados da empresa Nome fantasia ELETRO FELIX SOLDAS Nome…" at bounding box center [422, 283] width 513 height 136
click at [674, 343] on div "Fechar janela de mensagens" at bounding box center [674, 338] width 29 height 29
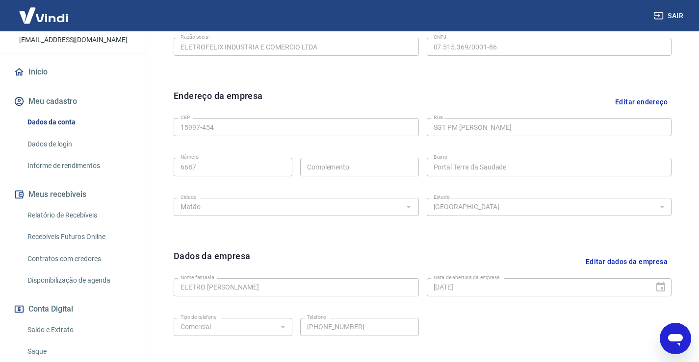
scroll to position [245, 0]
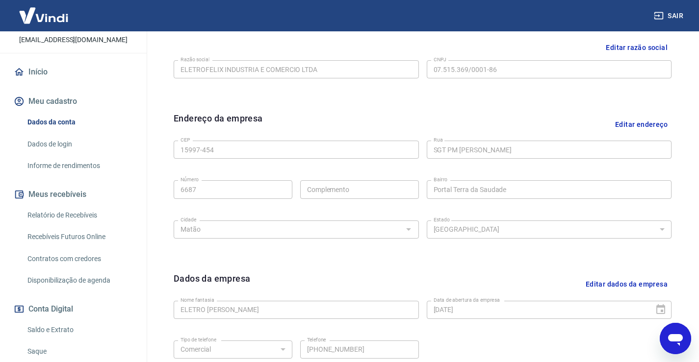
click at [671, 337] on icon "Abrir janela de mensagens" at bounding box center [675, 340] width 15 height 12
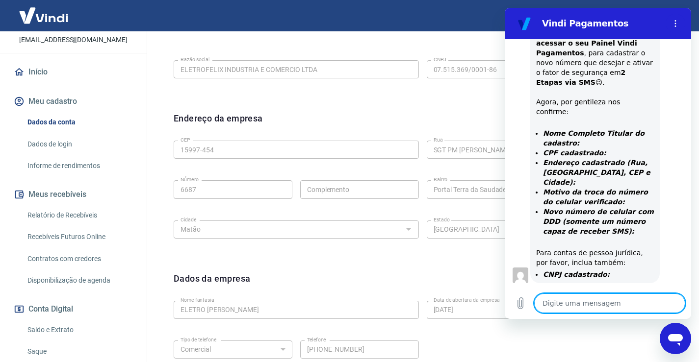
scroll to position [0, 0]
click at [585, 305] on textarea at bounding box center [609, 304] width 151 height 20
click at [580, 303] on textarea at bounding box center [609, 304] width 151 height 20
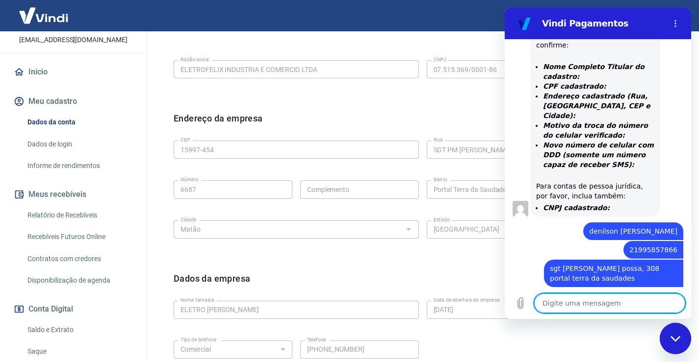
scroll to position [528, 0]
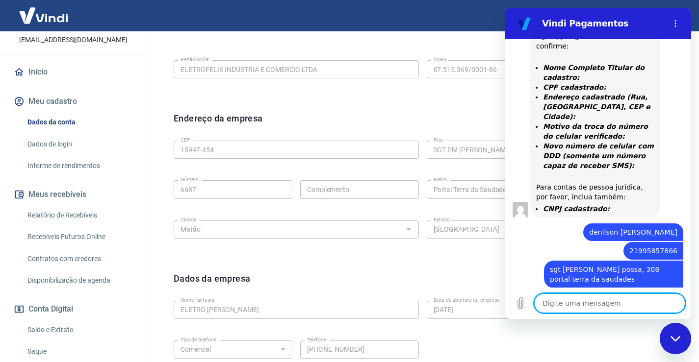
click at [572, 303] on textarea at bounding box center [609, 304] width 151 height 20
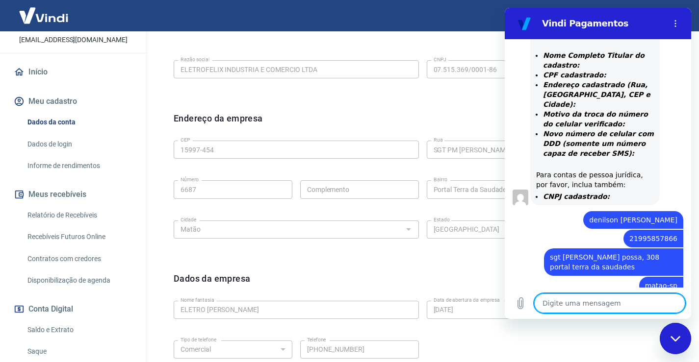
scroll to position [567, 0]
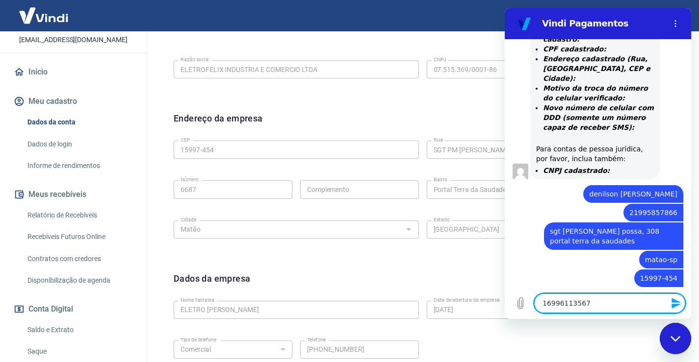
click at [549, 302] on textarea "16996113567" at bounding box center [609, 304] width 151 height 20
drag, startPoint x: 675, startPoint y: 332, endPoint x: 668, endPoint y: 340, distance: 10.4
click at [674, 332] on div "Fechar janela de mensagens" at bounding box center [674, 338] width 29 height 29
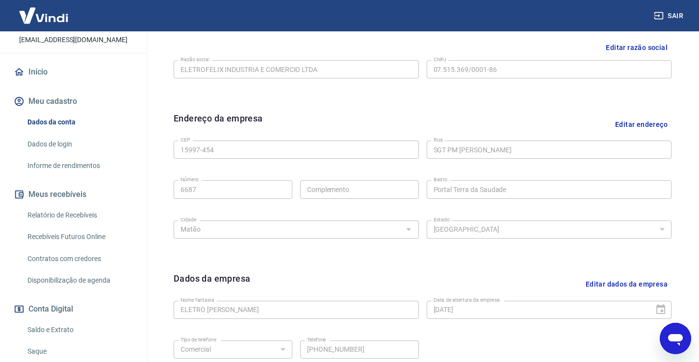
click at [680, 336] on icon "Abrir janela de mensagens" at bounding box center [675, 340] width 15 height 12
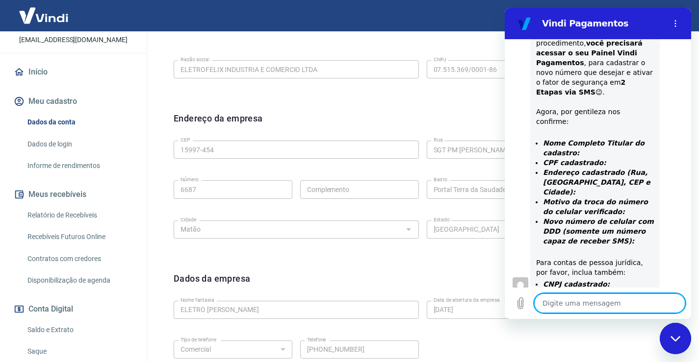
scroll to position [585, 0]
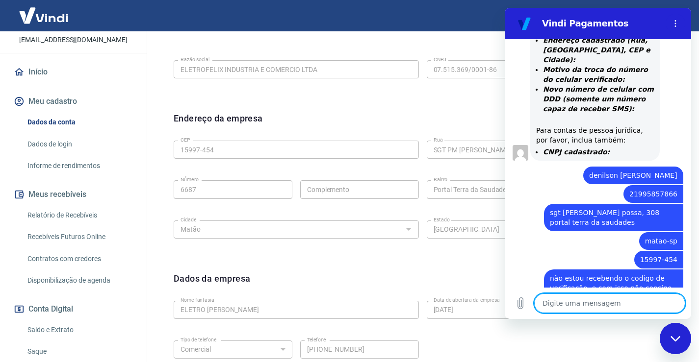
click at [570, 303] on textarea at bounding box center [609, 304] width 151 height 20
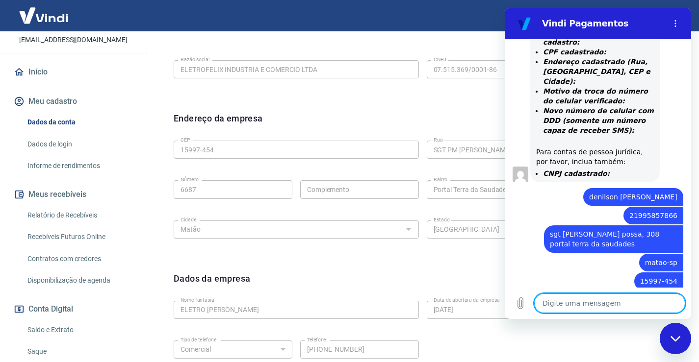
scroll to position [674, 0]
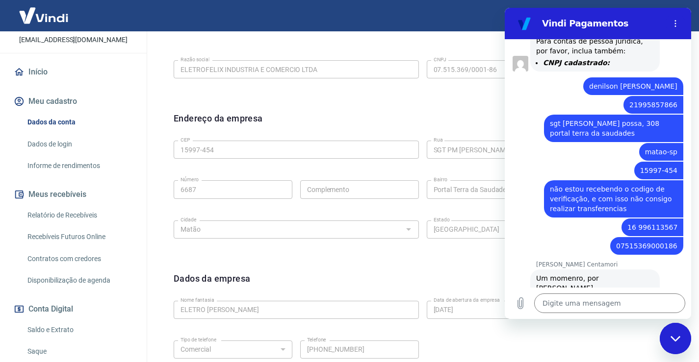
drag, startPoint x: 681, startPoint y: 339, endPoint x: 669, endPoint y: 337, distance: 12.0
click at [679, 339] on div "Fechar janela de mensagens" at bounding box center [674, 338] width 29 height 29
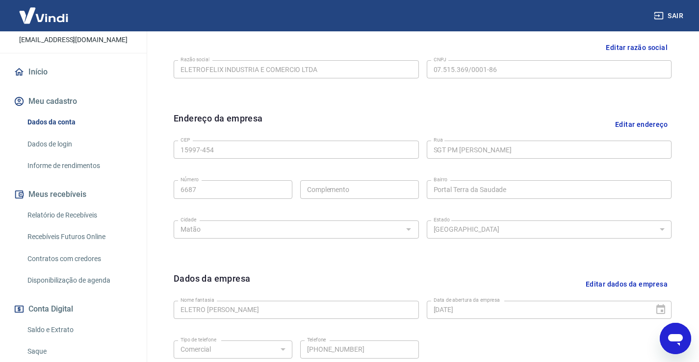
click at [669, 15] on button "Sair" at bounding box center [668, 16] width 35 height 18
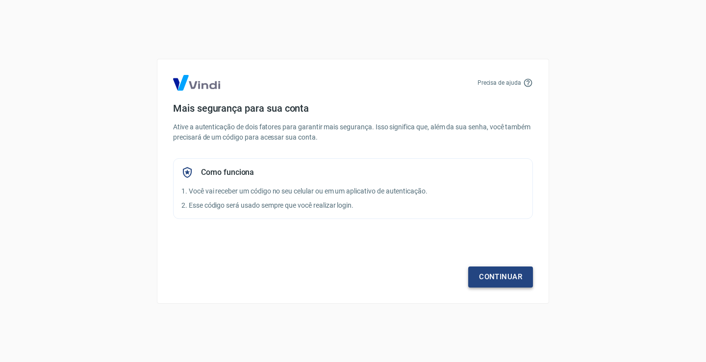
click at [499, 276] on link "Continuar" at bounding box center [500, 277] width 65 height 21
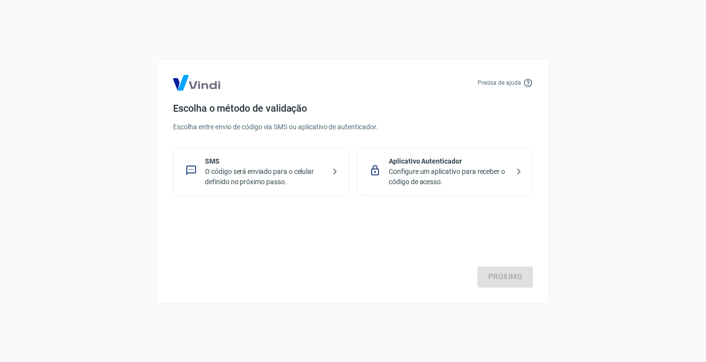
click at [449, 170] on p "Configure um aplicativo para receber o código de acesso." at bounding box center [449, 177] width 120 height 21
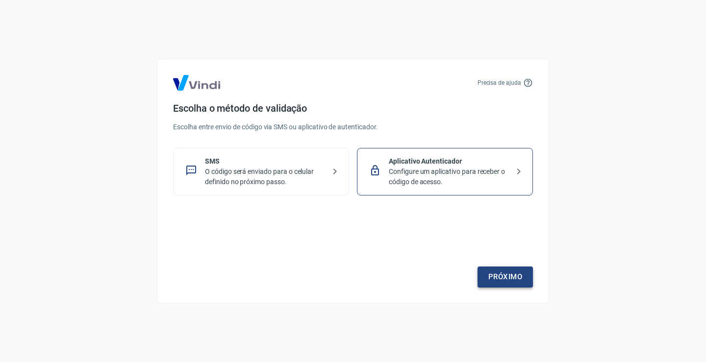
click at [509, 278] on link "Próximo" at bounding box center [504, 277] width 55 height 21
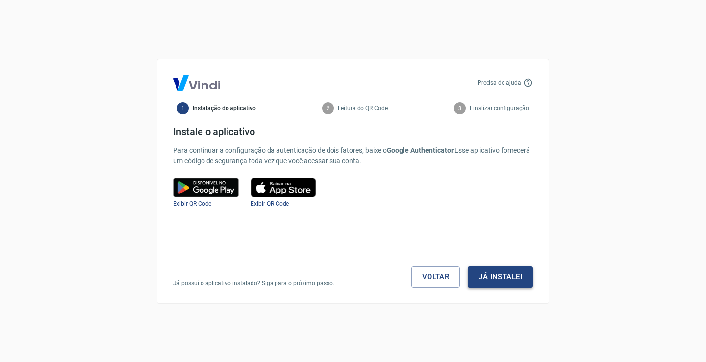
click at [499, 277] on button "Já instalei" at bounding box center [500, 277] width 65 height 21
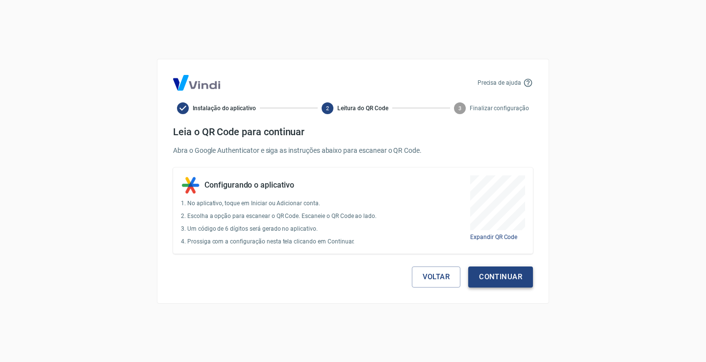
click at [486, 280] on button "Continuar" at bounding box center [500, 277] width 65 height 21
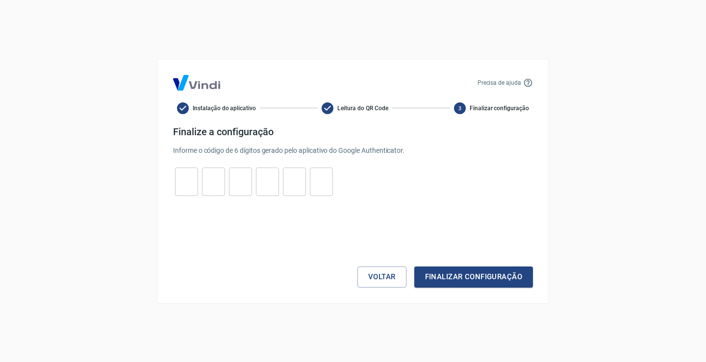
click at [417, 208] on div "Voltar Finalizar configuração" at bounding box center [353, 248] width 360 height 80
click at [180, 180] on input "tel" at bounding box center [186, 181] width 23 height 21
type input "1"
type input "0"
type input "1"
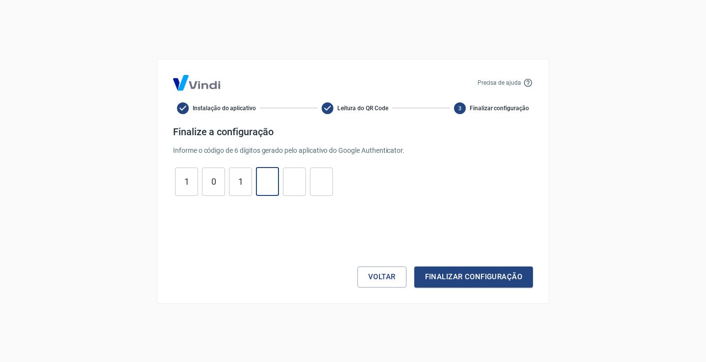
type input "9"
type input "3"
type input "4"
click at [467, 277] on button "Finalizar configuração" at bounding box center [473, 277] width 119 height 21
click at [316, 246] on div "Voltar Finalizar configuração" at bounding box center [353, 257] width 360 height 62
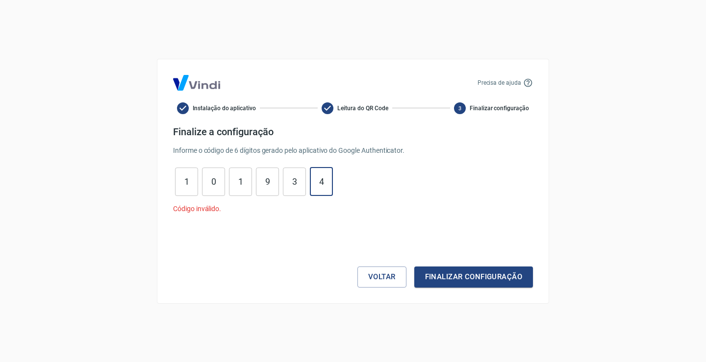
click at [328, 180] on input "4" at bounding box center [321, 181] width 23 height 21
drag, startPoint x: 328, startPoint y: 180, endPoint x: 168, endPoint y: 181, distance: 159.8
click at [168, 181] on div "Precisa de ajuda Instalação do aplicativo Leitura do QR Code 3 Finalizar config…" at bounding box center [353, 181] width 392 height 245
click at [182, 179] on input "1" at bounding box center [186, 181] width 23 height 21
type input "1"
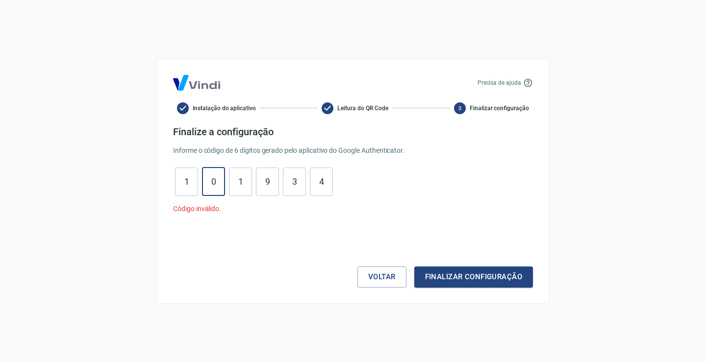
type input "4"
type input "7"
type input "6"
type input "0"
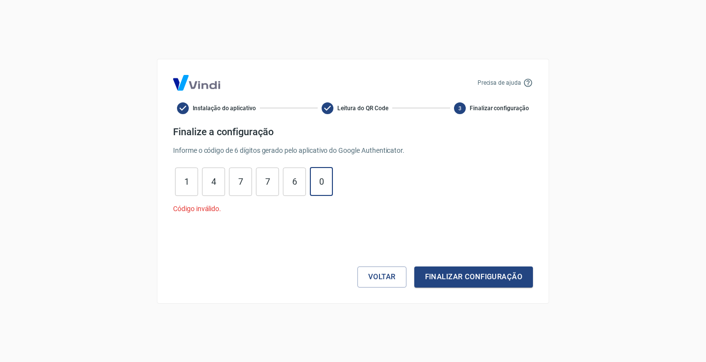
click at [414, 267] on button "Finalizar configuração" at bounding box center [473, 277] width 119 height 21
click at [464, 279] on button "Finalizar configuração" at bounding box center [473, 277] width 119 height 21
click at [379, 274] on button "Voltar" at bounding box center [381, 277] width 49 height 21
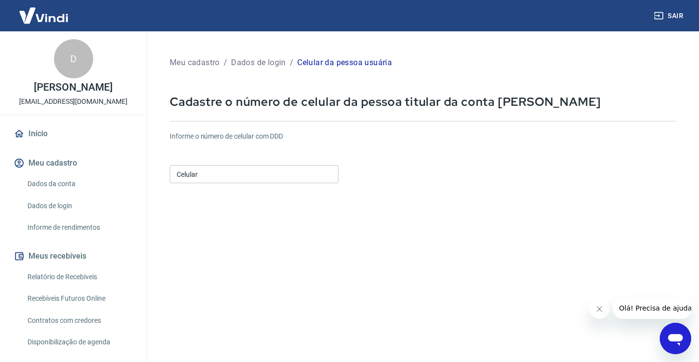
click at [234, 175] on input "Celular" at bounding box center [254, 174] width 169 height 18
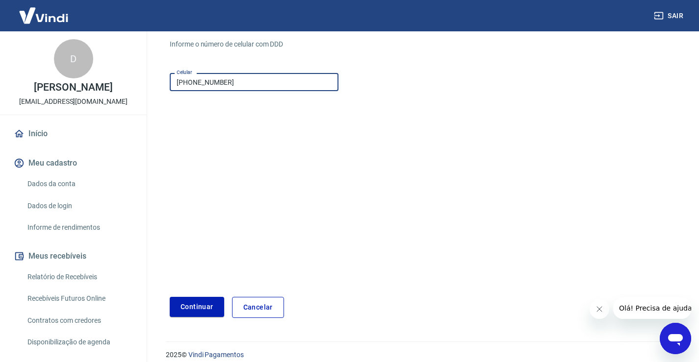
scroll to position [102, 0]
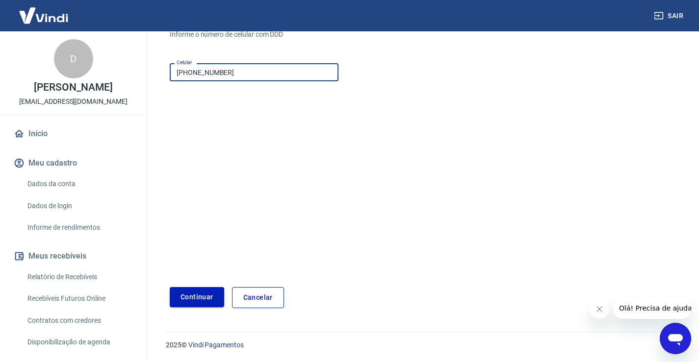
type input "(16) 99611-3567"
drag, startPoint x: 201, startPoint y: 302, endPoint x: 208, endPoint y: 297, distance: 8.0
click at [202, 301] on button "Continuar" at bounding box center [197, 297] width 54 height 20
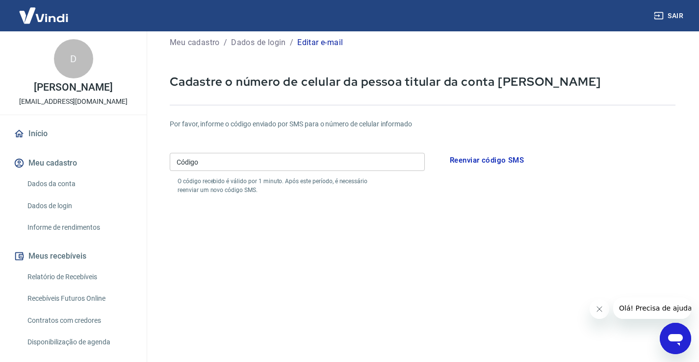
scroll to position [4, 0]
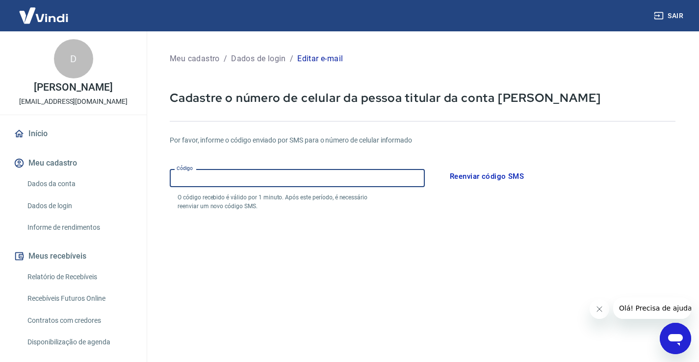
click at [215, 180] on input "Código" at bounding box center [297, 178] width 255 height 18
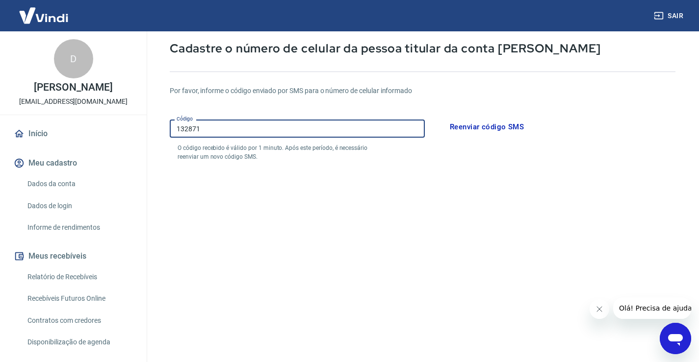
scroll to position [139, 0]
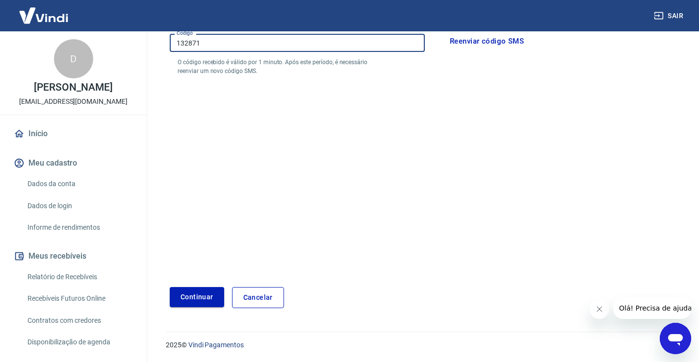
type input "132871"
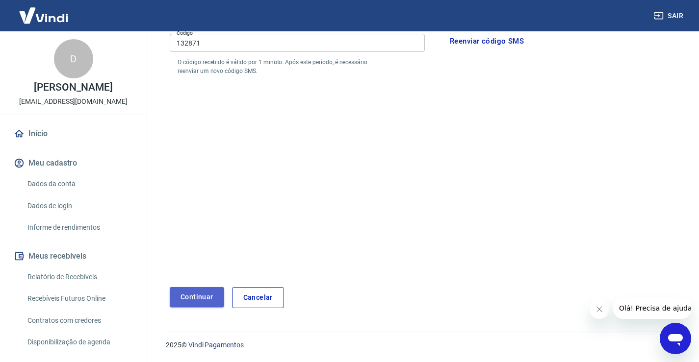
click at [199, 299] on button "Continuar" at bounding box center [197, 297] width 54 height 20
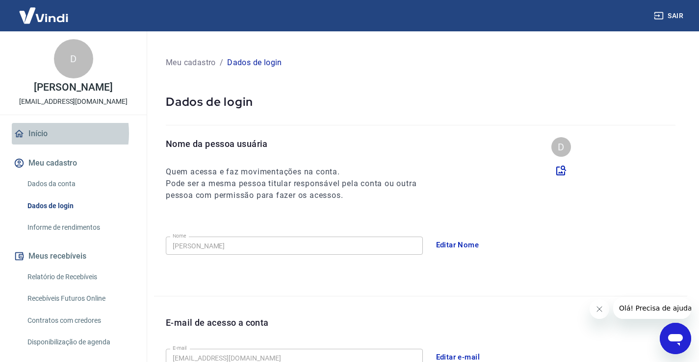
click at [42, 144] on link "Início" at bounding box center [73, 134] width 123 height 22
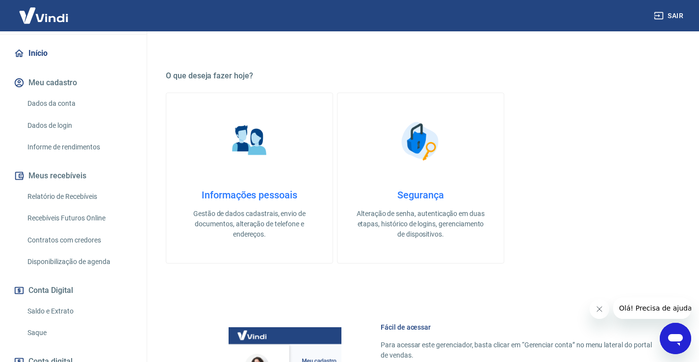
scroll to position [160, 0]
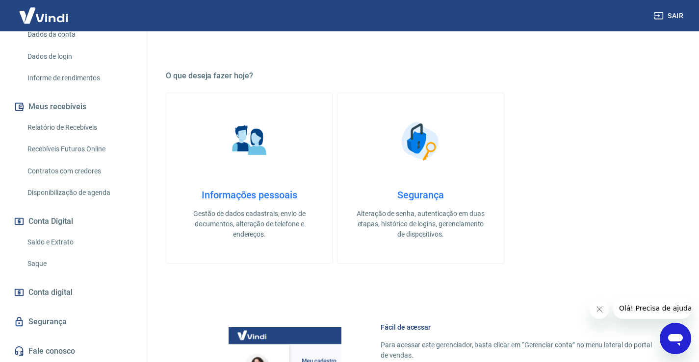
click at [45, 242] on link "Saldo e Extrato" at bounding box center [79, 242] width 111 height 20
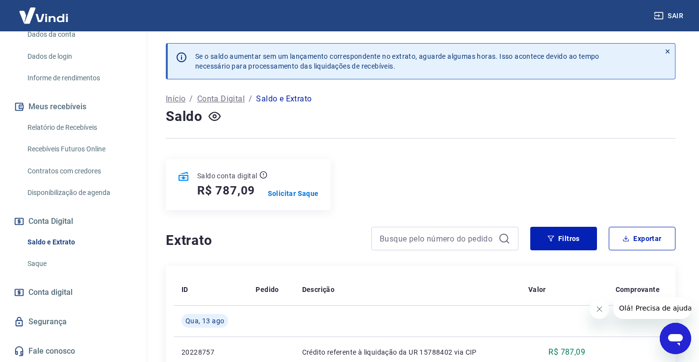
drag, startPoint x: 40, startPoint y: 262, endPoint x: 51, endPoint y: 265, distance: 11.2
click at [40, 262] on link "Saque" at bounding box center [79, 264] width 111 height 20
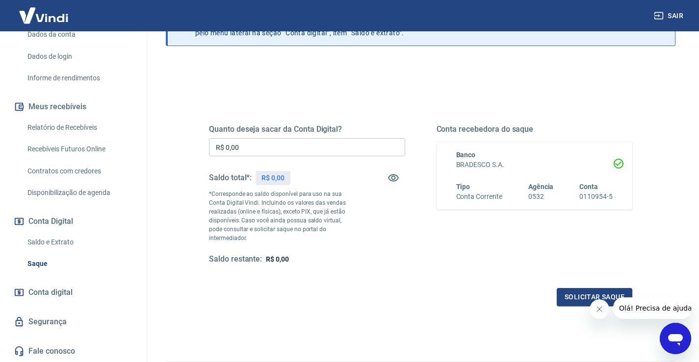
scroll to position [98, 0]
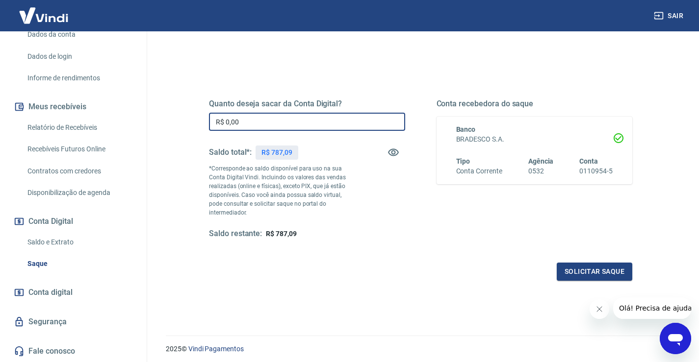
drag, startPoint x: 251, startPoint y: 121, endPoint x: 285, endPoint y: 138, distance: 37.7
click at [251, 121] on input "R$ 0,00" at bounding box center [307, 122] width 196 height 18
type input "R$ 787,09"
click at [595, 263] on button "Solicitar saque" at bounding box center [593, 272] width 75 height 18
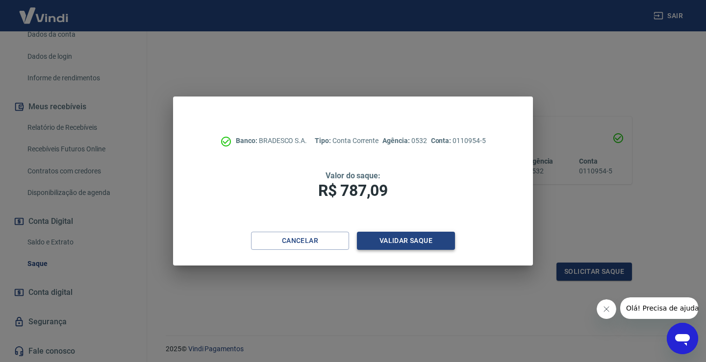
click at [396, 240] on button "Validar saque" at bounding box center [406, 241] width 98 height 18
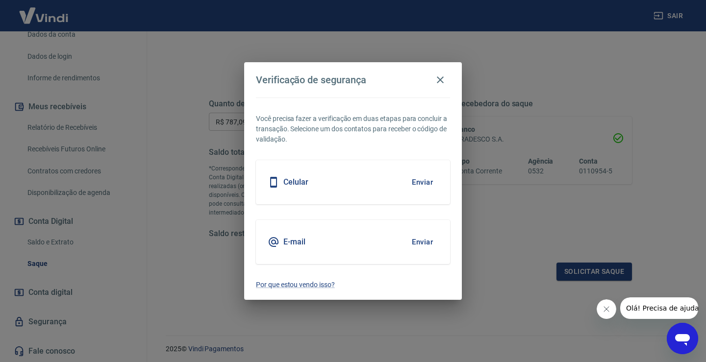
click at [419, 182] on button "Enviar" at bounding box center [422, 182] width 32 height 21
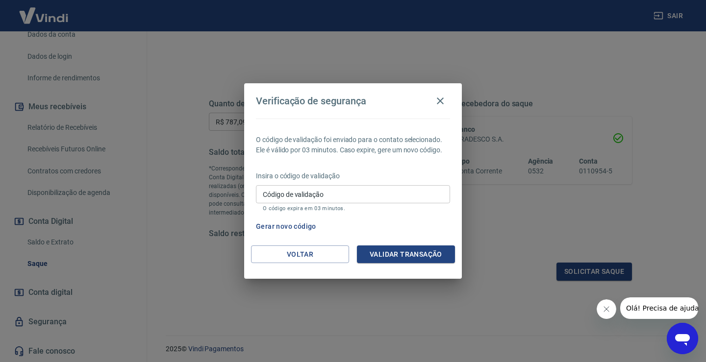
click at [355, 190] on input "Código de validação" at bounding box center [353, 194] width 194 height 18
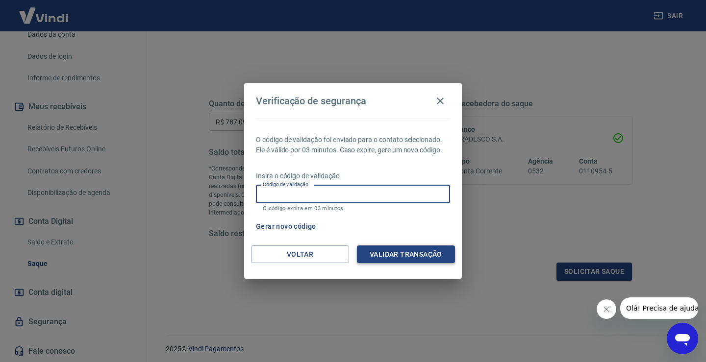
click at [407, 256] on button "Validar transação" at bounding box center [406, 255] width 98 height 18
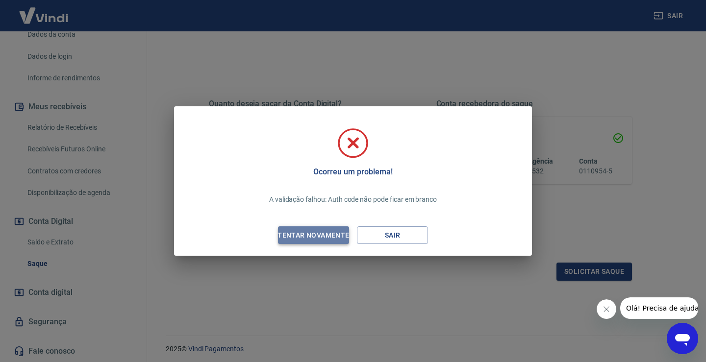
click at [324, 236] on div "Tentar novamente" at bounding box center [313, 235] width 95 height 12
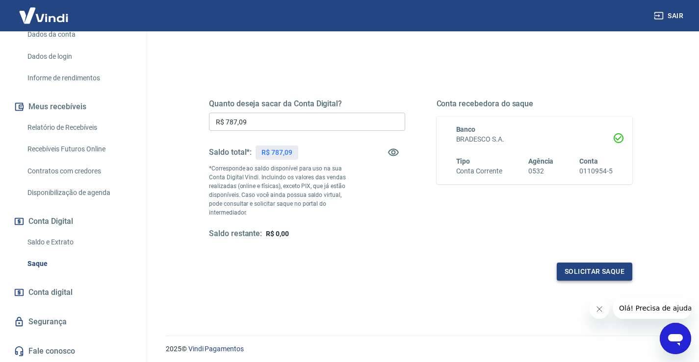
click at [593, 267] on button "Solicitar saque" at bounding box center [593, 272] width 75 height 18
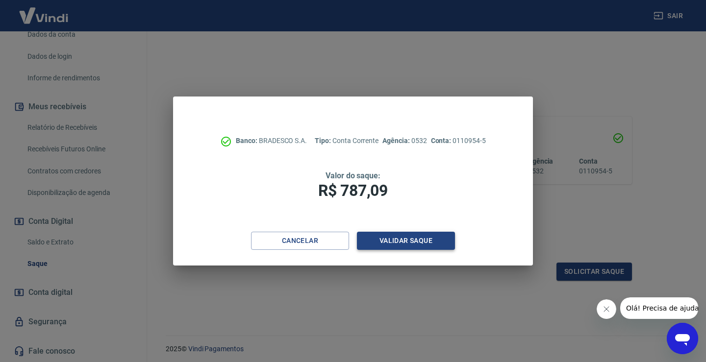
click at [409, 237] on button "Validar saque" at bounding box center [406, 241] width 98 height 18
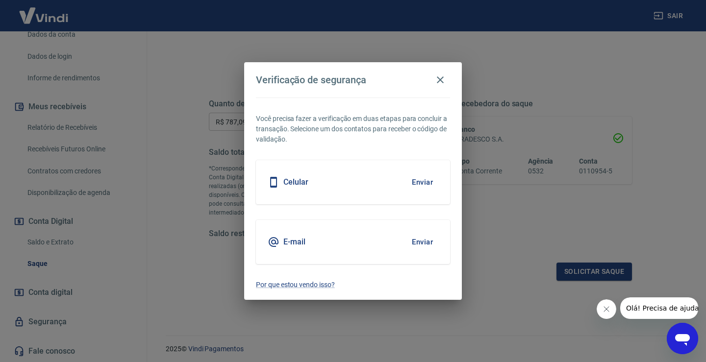
click at [422, 181] on button "Enviar" at bounding box center [422, 182] width 32 height 21
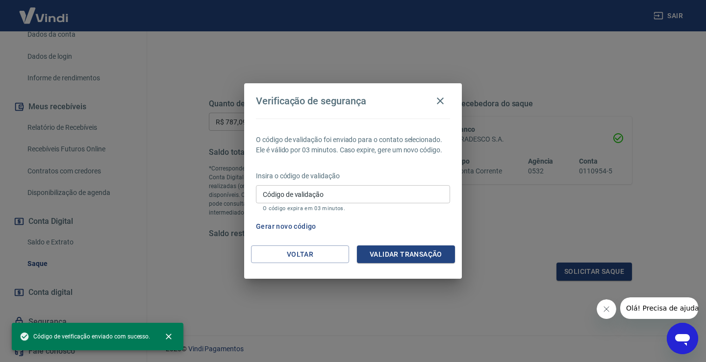
click at [335, 197] on input "Código de validação" at bounding box center [353, 194] width 194 height 18
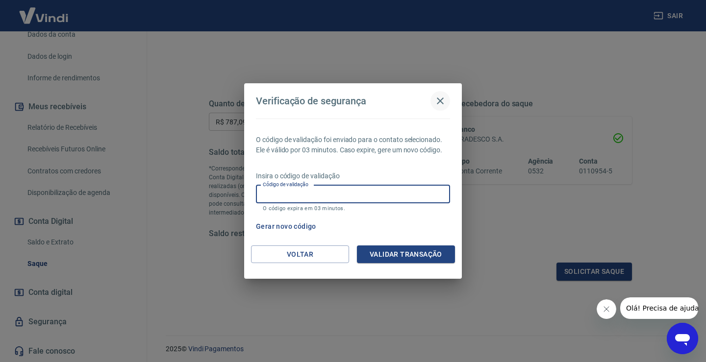
click at [440, 99] on icon "button" at bounding box center [440, 101] width 12 height 12
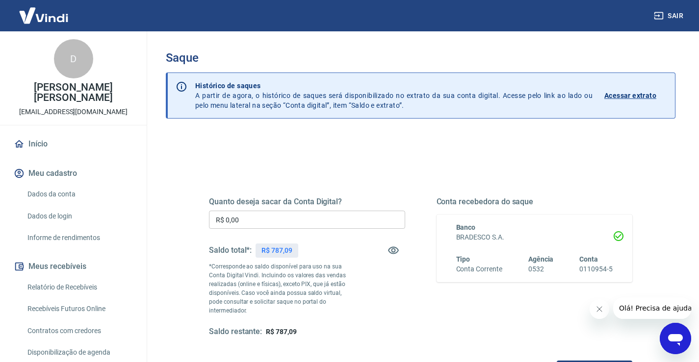
click at [257, 218] on input "R$ 0,00" at bounding box center [307, 220] width 196 height 18
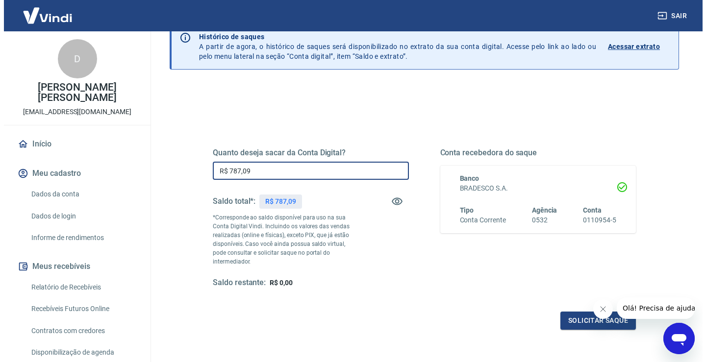
scroll to position [123, 0]
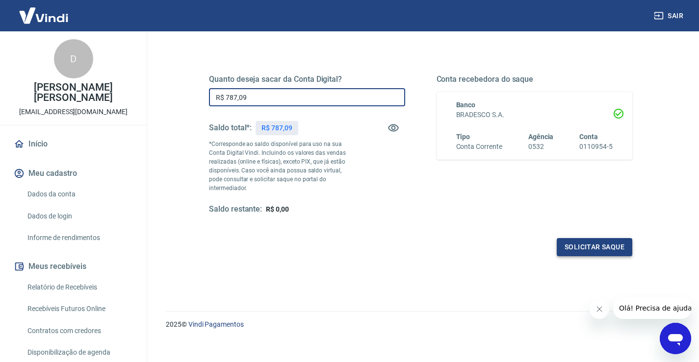
type input "R$ 787,09"
click at [591, 239] on button "Solicitar saque" at bounding box center [593, 247] width 75 height 18
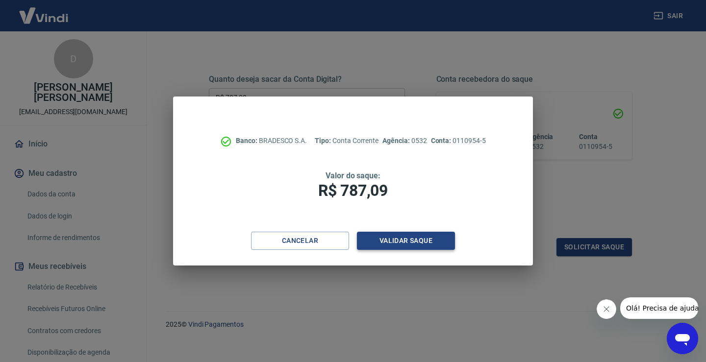
click at [402, 239] on button "Validar saque" at bounding box center [406, 241] width 98 height 18
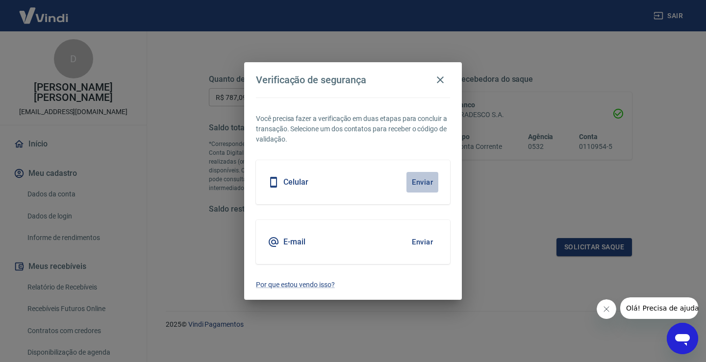
click at [422, 181] on button "Enviar" at bounding box center [422, 182] width 32 height 21
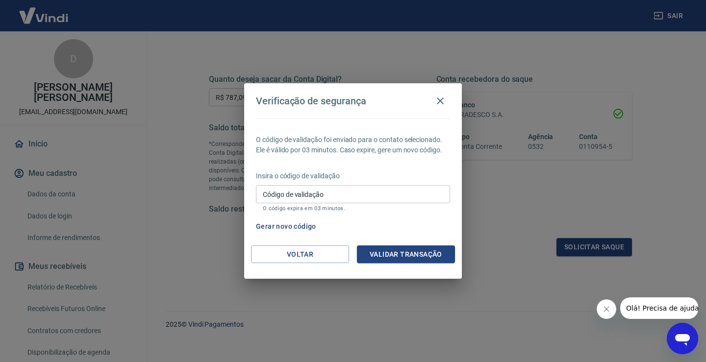
click at [366, 200] on input "Código de validação" at bounding box center [353, 194] width 194 height 18
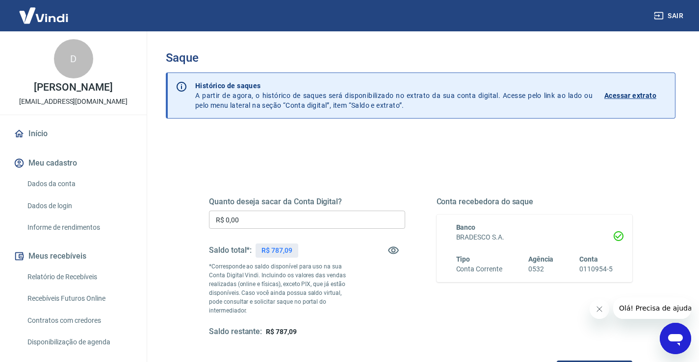
click at [285, 221] on input "R$ 0,00" at bounding box center [307, 220] width 196 height 18
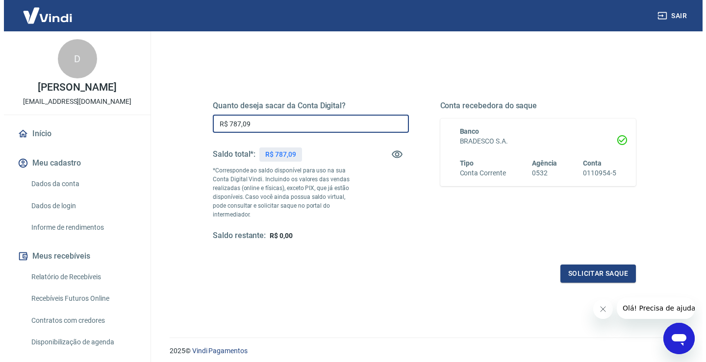
scroll to position [98, 0]
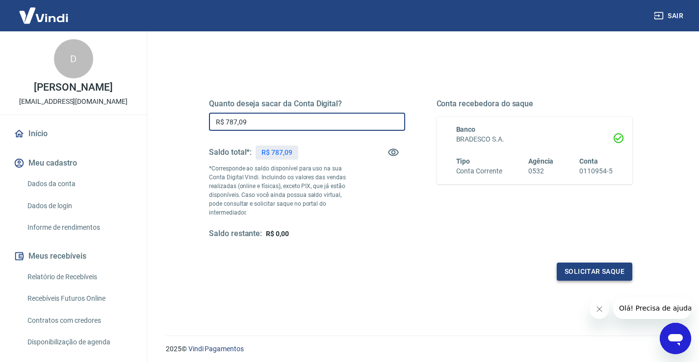
type input "R$ 787,09"
click at [600, 263] on button "Solicitar saque" at bounding box center [593, 272] width 75 height 18
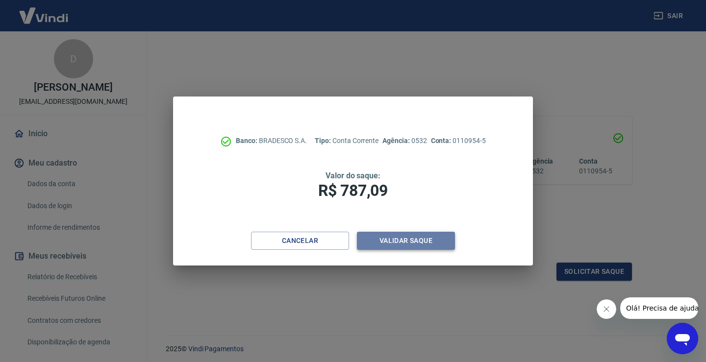
click at [394, 242] on button "Validar saque" at bounding box center [406, 241] width 98 height 18
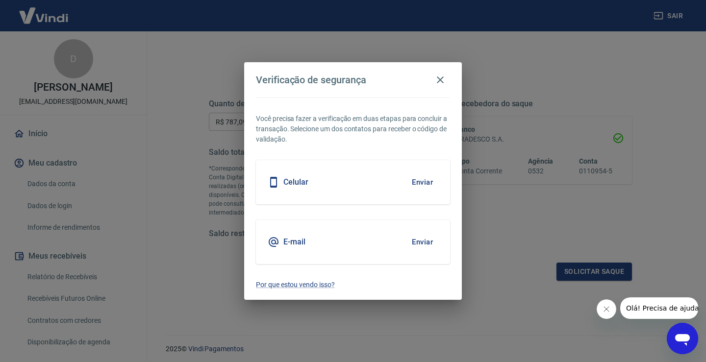
click at [422, 180] on button "Enviar" at bounding box center [422, 182] width 32 height 21
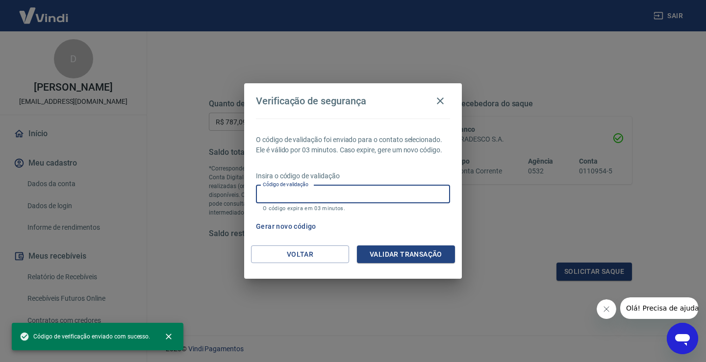
click at [314, 193] on input "Código de validação" at bounding box center [353, 194] width 194 height 18
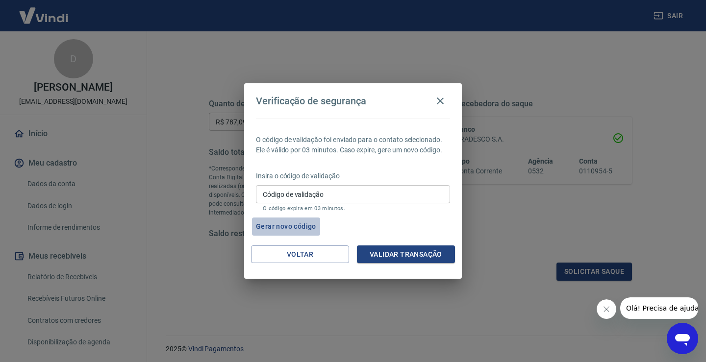
click at [294, 226] on button "Gerar novo código" at bounding box center [286, 227] width 68 height 18
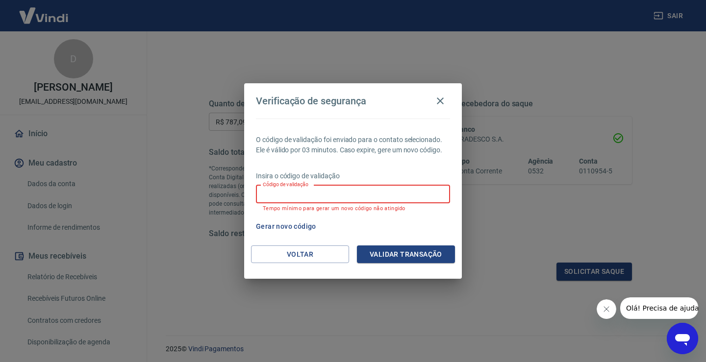
click at [319, 193] on input "Código de validação" at bounding box center [353, 194] width 194 height 18
click at [314, 194] on input "Código de validação" at bounding box center [353, 194] width 194 height 18
drag, startPoint x: 489, startPoint y: 272, endPoint x: 652, endPoint y: 340, distance: 176.7
click at [490, 272] on div "Verificação de segurança O código de validação foi enviado para o contato selec…" at bounding box center [353, 181] width 706 height 362
click at [680, 338] on icon "Abrir janela de mensagens" at bounding box center [682, 340] width 15 height 12
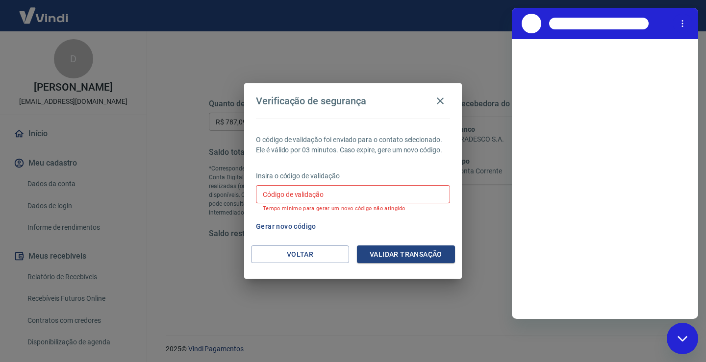
scroll to position [0, 0]
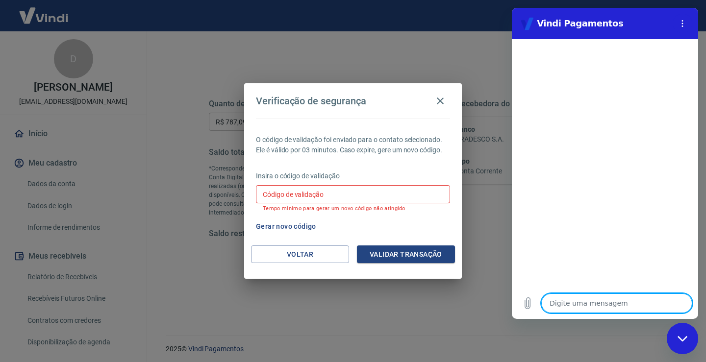
click at [578, 303] on textarea at bounding box center [616, 304] width 151 height 20
type textarea "n"
type textarea "x"
type textarea "J"
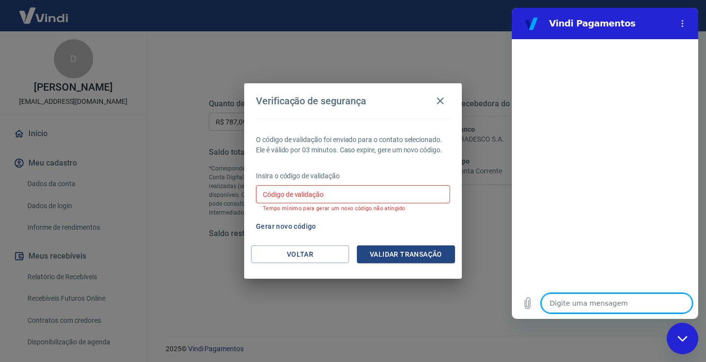
type textarea "x"
type textarea "Já"
type textarea "x"
type textarea "Já"
type textarea "x"
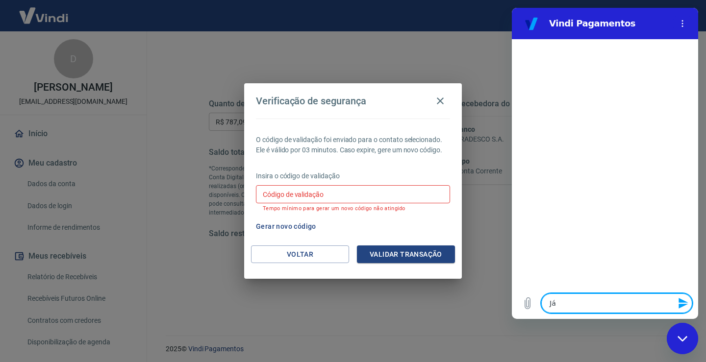
type textarea "Já a"
type textarea "x"
type textarea "Já al"
type textarea "x"
type textarea "Já alt"
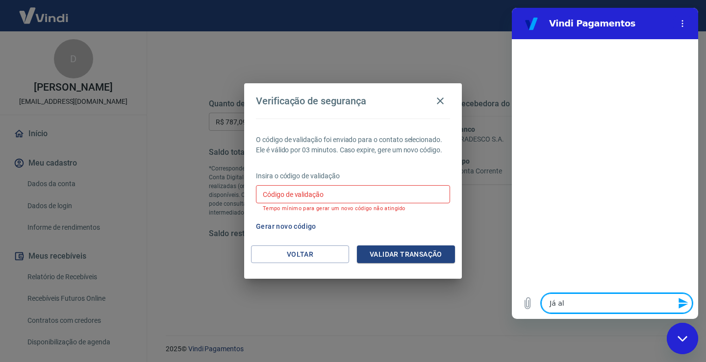
type textarea "x"
type textarea "Já altu"
type textarea "x"
type textarea "Já altua"
type textarea "x"
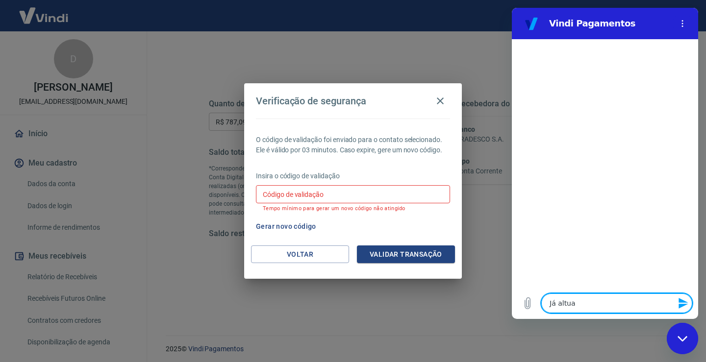
type textarea "Já altu"
type textarea "x"
type textarea "Já alt"
type textarea "x"
type textarea "Já al"
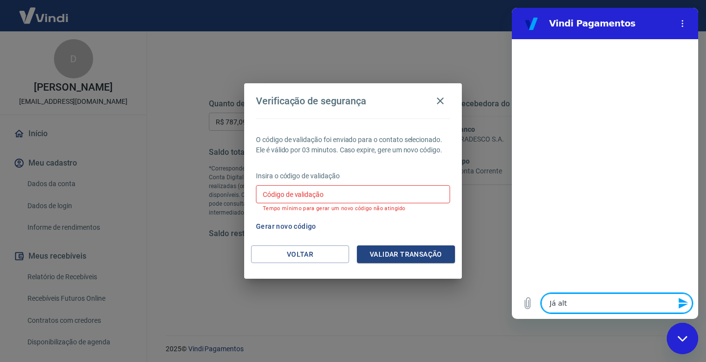
type textarea "x"
type textarea "Já a"
type textarea "x"
type textarea "Já at"
type textarea "x"
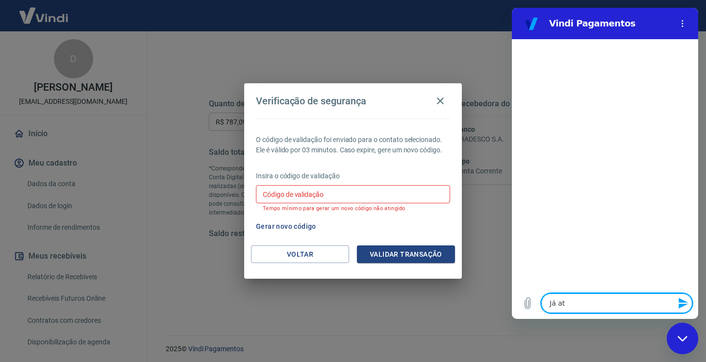
type textarea "Já atu"
type textarea "x"
type textarea "Já atua"
type textarea "x"
type textarea "Já atual"
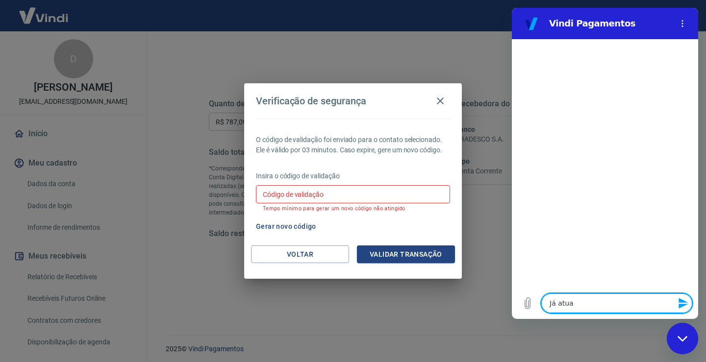
type textarea "x"
type textarea "Já atuali"
type textarea "x"
type textarea "Já atualiz"
type textarea "x"
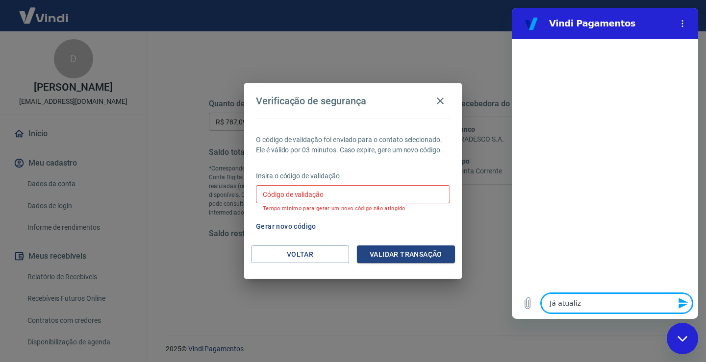
type textarea "Já atualize"
type textarea "x"
type textarea "Já atualizei"
type textarea "x"
type textarea "Já atualizei"
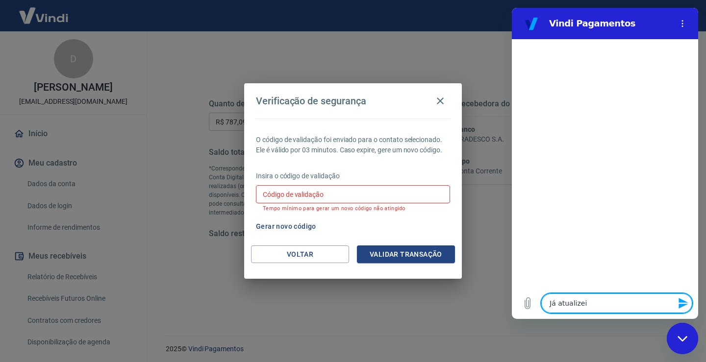
type textarea "x"
type textarea "Já atualizei o"
type textarea "x"
type textarea "Já atualizei o"
type textarea "x"
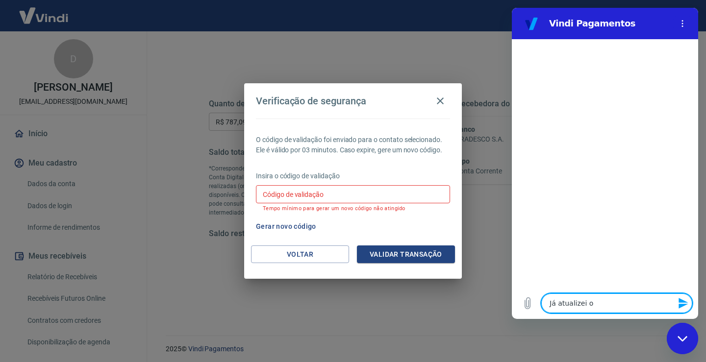
type textarea "Já atualizei o n"
type textarea "x"
type textarea "Já atualizei o nu"
type textarea "x"
type textarea "Já atualizei o num"
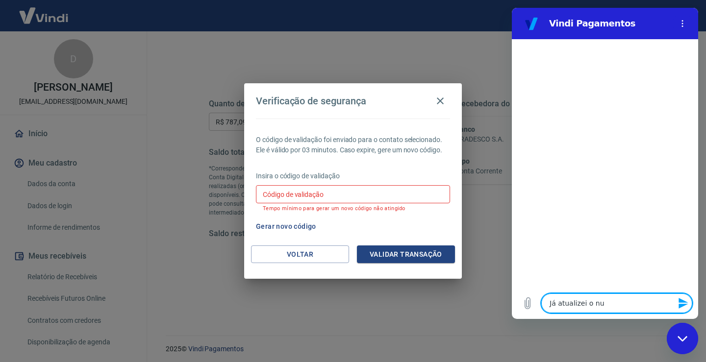
type textarea "x"
type textarea "Já atualizei o nume"
type textarea "x"
type textarea "Já atualizei o numer"
type textarea "x"
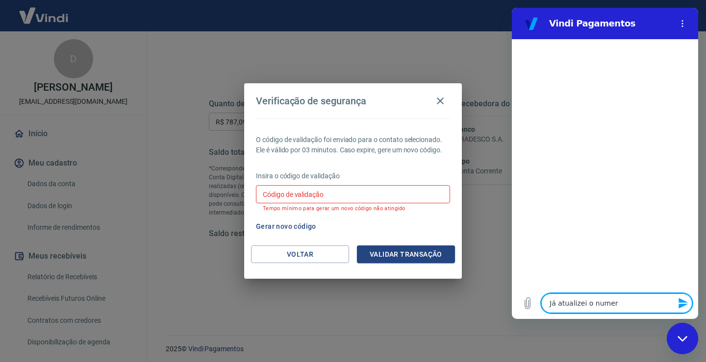
type textarea "Já atualizei o numero"
type textarea "x"
type textarea "Já atualizei o numero"
type textarea "x"
type textarea "Já atualizei o numero d"
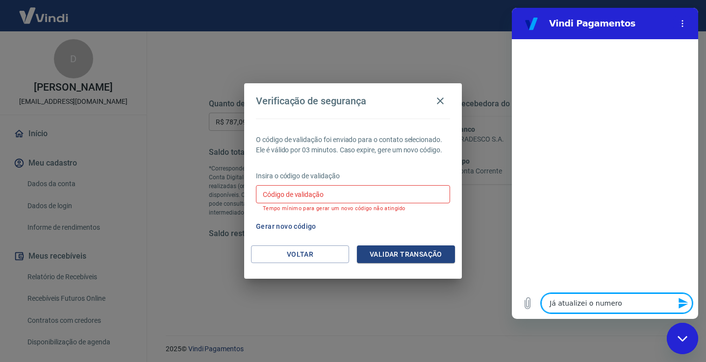
type textarea "x"
type textarea "Já atualizei o numero de"
type textarea "x"
type textarea "Já atualizei o numero de"
type textarea "x"
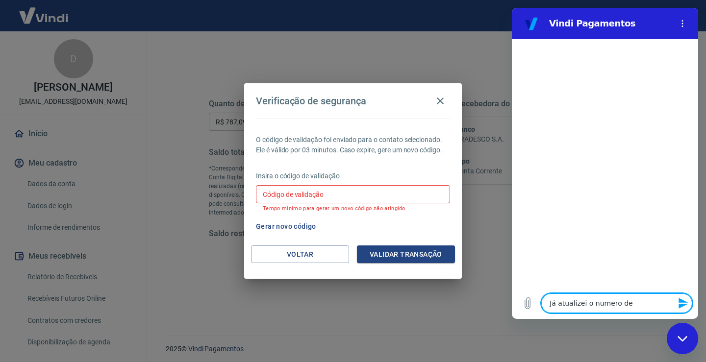
type textarea "Já atualizei o numero de c"
type textarea "x"
type textarea "Já atualizei o numero de ce"
type textarea "x"
type textarea "Já atualizei o numero de cel"
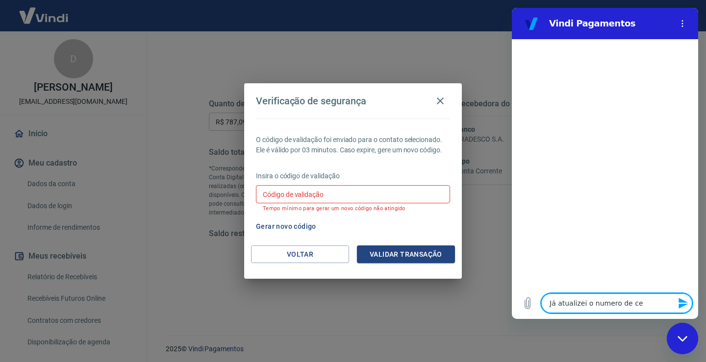
type textarea "x"
type textarea "Já atualizei o numero de celu"
type textarea "x"
type textarea "Já atualizei o numero de celul"
type textarea "x"
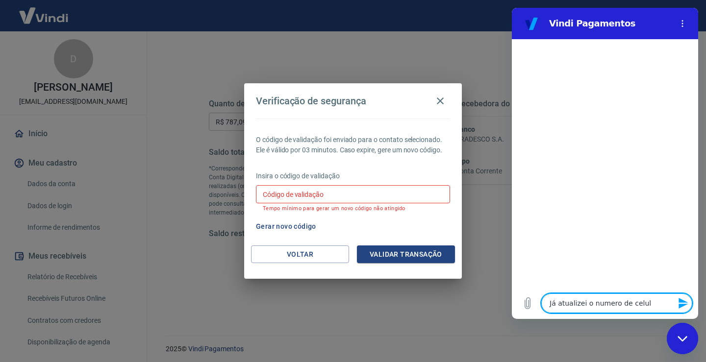
type textarea "Já atualizei o numero de celula"
type textarea "x"
type textarea "Já atualizei o numero de celular"
type textarea "x"
type textarea "Já atualizei o numero de celularp"
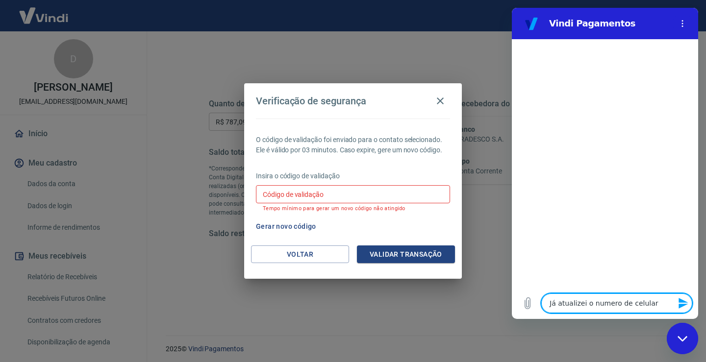
type textarea "x"
type textarea "Já atualizei o numero de celularpa"
type textarea "x"
type textarea "Já atualizei o numero de celularpar"
type textarea "x"
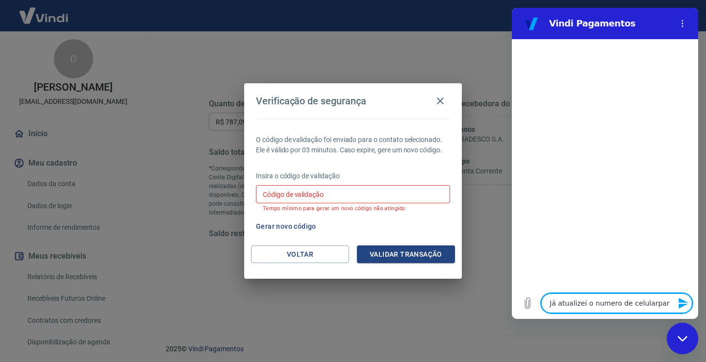
type textarea "Já atualizei o numero de celularpara"
type textarea "x"
drag, startPoint x: 645, startPoint y: 302, endPoint x: 646, endPoint y: 317, distance: 14.8
click at [645, 303] on textarea "Já atualizei o numero de celularpara" at bounding box center [616, 304] width 151 height 20
type textarea "Já atualizei o numero de celular para"
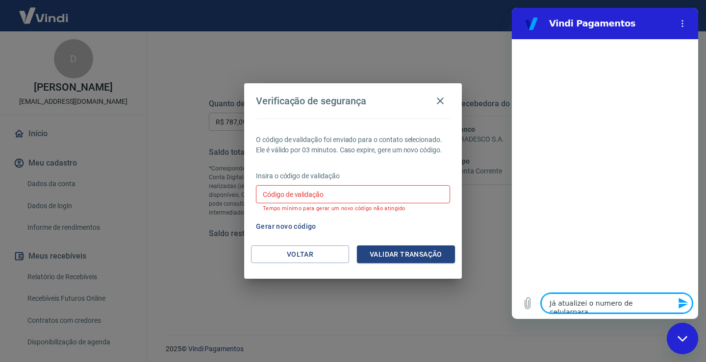
type textarea "x"
click at [671, 304] on textarea "Já atualizei o numero de celular para" at bounding box center [616, 304] width 151 height 20
type textarea "Já atualizei o numero de celular para"
type textarea "x"
type textarea "Já atualizei o numero de celular para v"
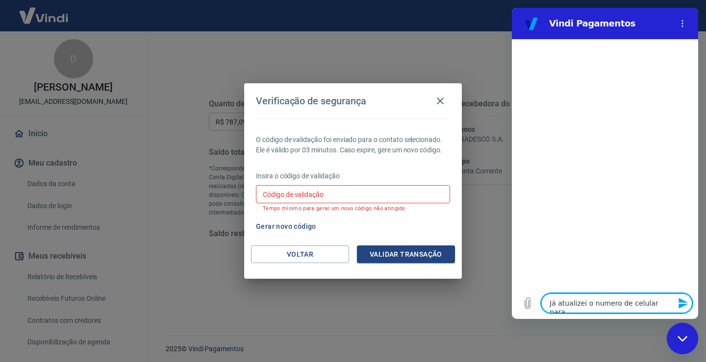
type textarea "x"
type textarea "Já atualizei o numero de celular para ve"
type textarea "x"
type textarea "Já atualizei o numero de celular para ver"
type textarea "x"
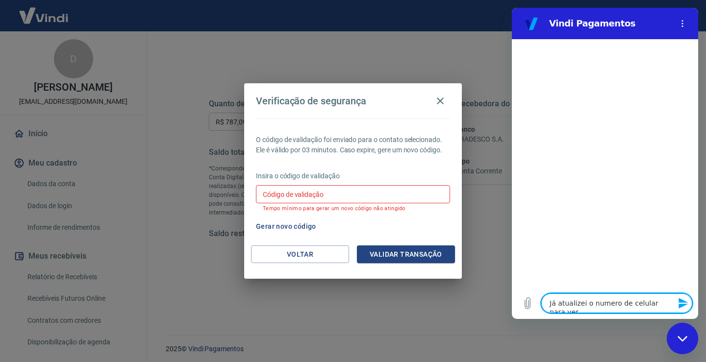
type textarea "Já atualizei o numero de celular para veri"
type textarea "x"
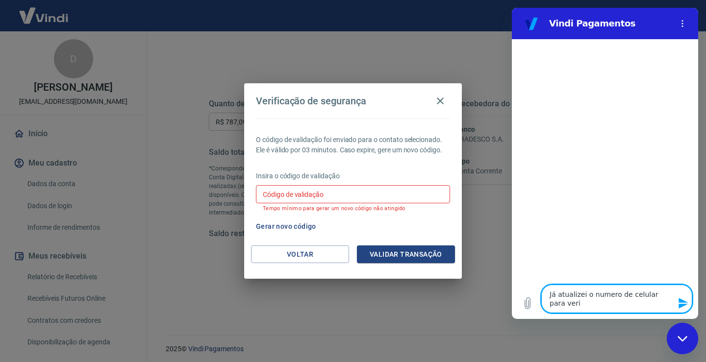
type textarea "Já atualizei o numero de celular para verif"
type textarea "x"
type textarea "Já atualizei o numero de celular para verifi"
type textarea "x"
type textarea "Já atualizei o numero de celular para verific"
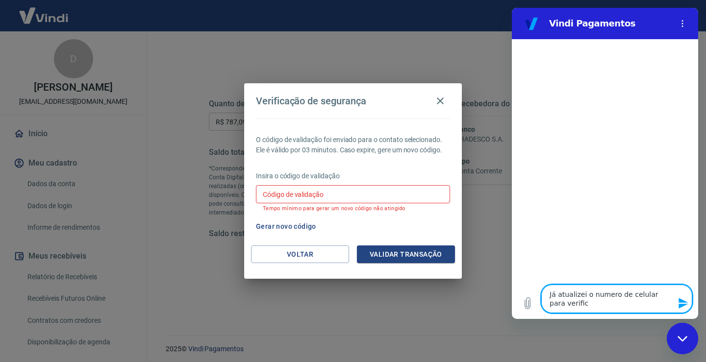
type textarea "x"
type textarea "Já atualizei o numero de celular para verifica"
type textarea "x"
type textarea "Já atualizei o numero de celular para verificaç"
type textarea "x"
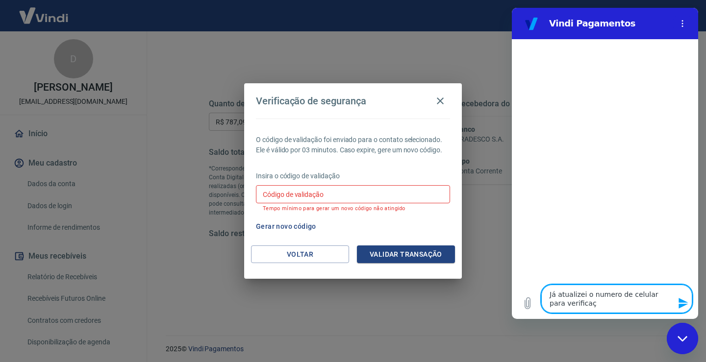
type textarea "Já atualizei o numero de celular para verificaçã"
type textarea "x"
type textarea "Já atualizei o numero de celular para verificação"
type textarea "x"
type textarea "Já atualizei o numero de celular para verificação"
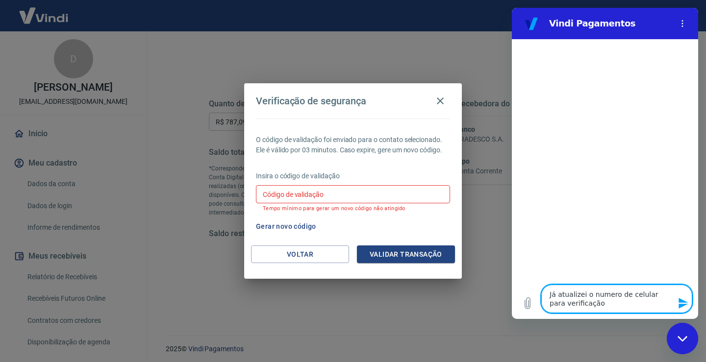
type textarea "x"
type textarea "Já atualizei o numero de celular para verificação e"
type textarea "x"
type textarea "Já atualizei o numero de celular para verificação em"
type textarea "x"
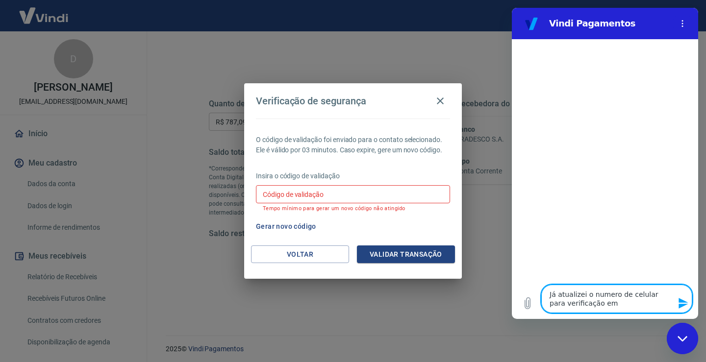
type textarea "Já atualizei o numero de celular para verificação em"
type textarea "x"
type textarea "Já atualizei o numero de celular para verificação em d"
type textarea "x"
type textarea "Já atualizei o numero de celular para verificação em du"
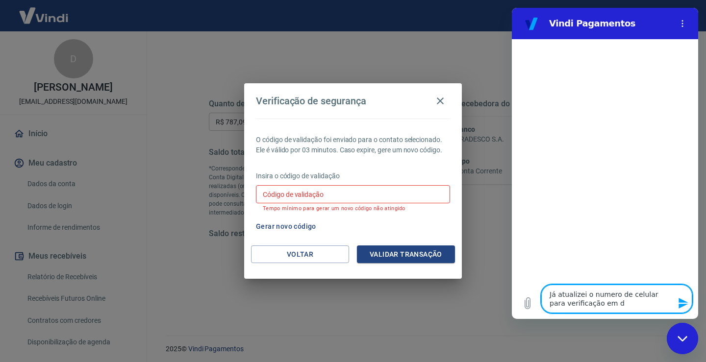
type textarea "x"
type textarea "Já atualizei o numero de celular para verificação em dua"
type textarea "x"
type textarea "Já atualizei o numero de celular para verificação em duas"
type textarea "x"
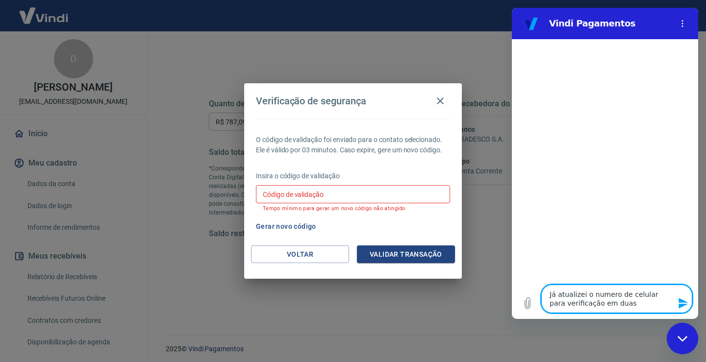
type textarea "Já atualizei o numero de celular para verificação em duas"
type textarea "x"
type textarea "Já atualizei o numero de celular para verificação em duas e"
type textarea "x"
type textarea "Já atualizei o numero de celular para verificação em duas et"
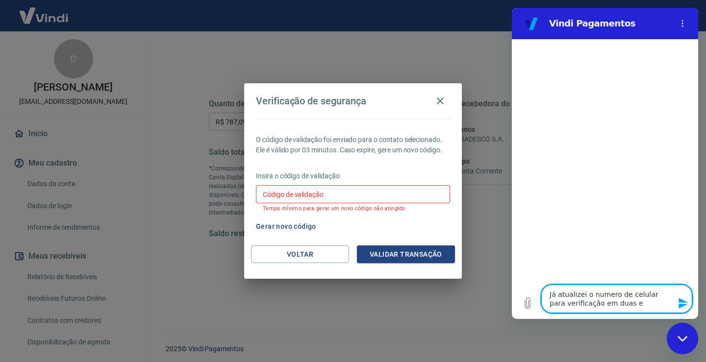
type textarea "x"
type textarea "Já atualizei o numero de celular para verificação em duas eta"
type textarea "x"
type textarea "Já atualizei o numero de celular para verificação em duas etap"
type textarea "x"
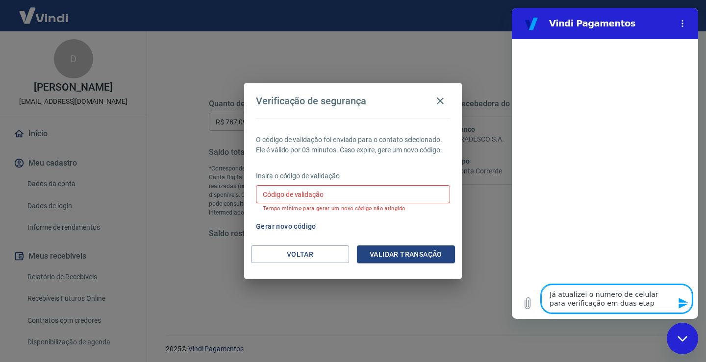
type textarea "Já atualizei o numero de celular para verificação em duas etapa"
type textarea "x"
type textarea "Já atualizei o numero de celular para verificação em duas etapas"
type textarea "x"
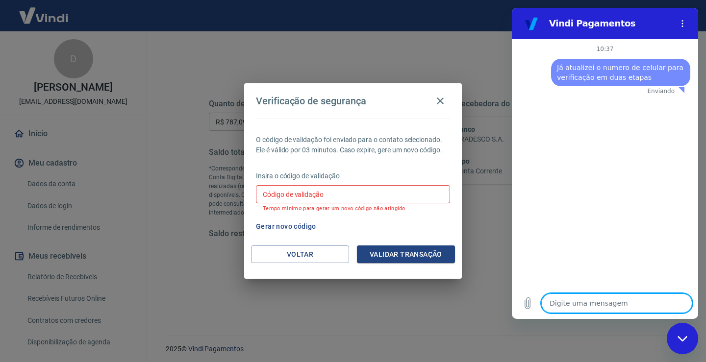
type textarea "x"
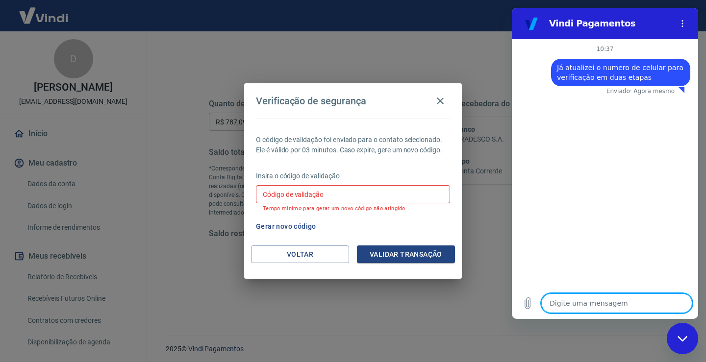
type textarea "m"
type textarea "x"
type textarea "ma"
type textarea "x"
type textarea "mas"
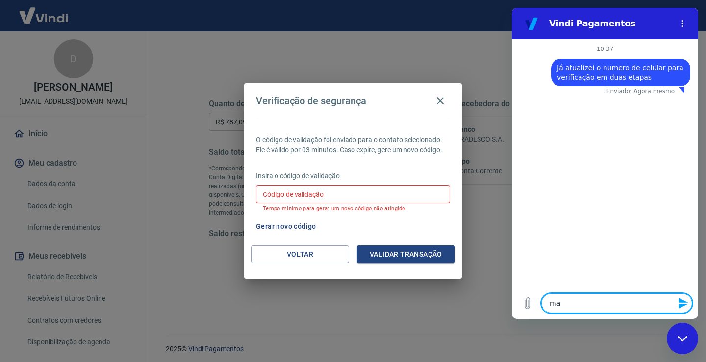
type textarea "x"
type textarea "mas"
type textarea "x"
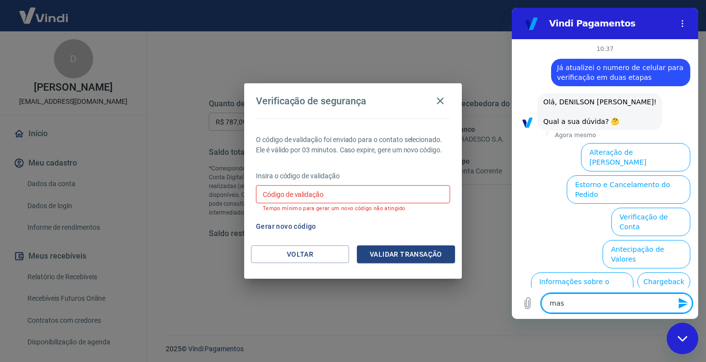
scroll to position [57, 0]
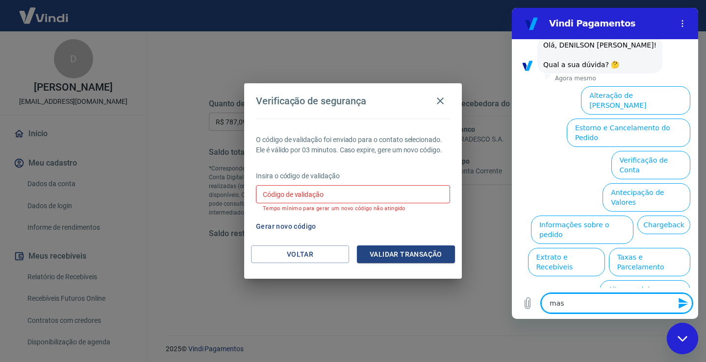
type textarea "mas"
type textarea "x"
type textarea "ma"
type textarea "x"
type textarea "m"
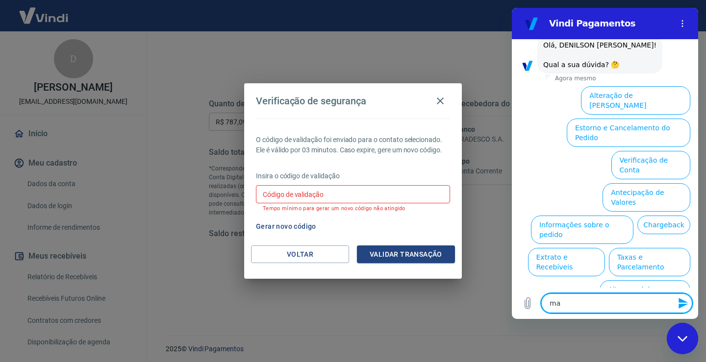
type textarea "x"
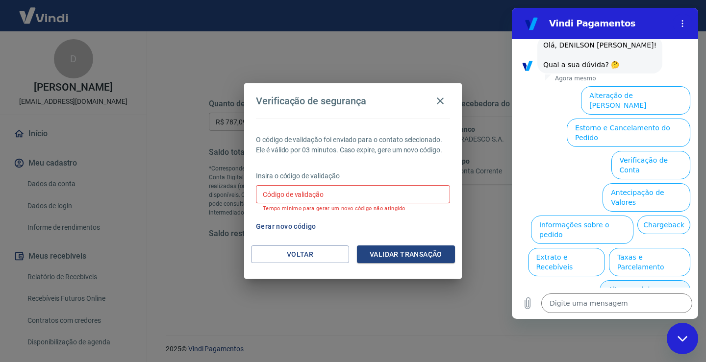
click at [632, 280] on button "Alterar celular verificado" at bounding box center [644, 294] width 91 height 28
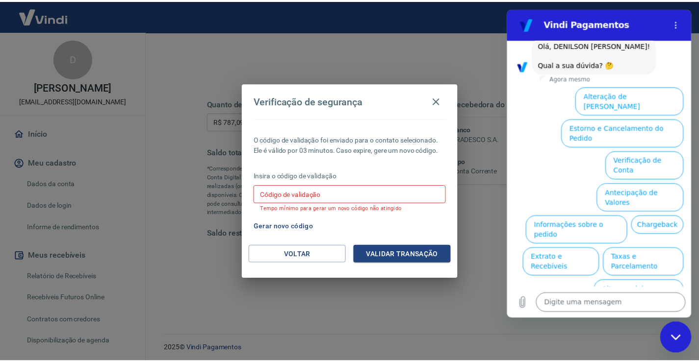
scroll to position [0, 0]
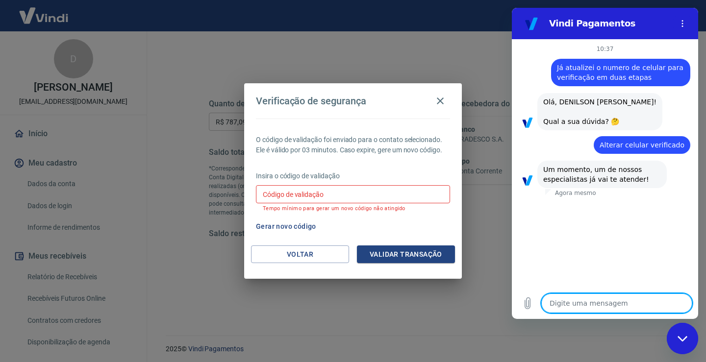
type textarea "x"
type textarea "n"
type textarea "x"
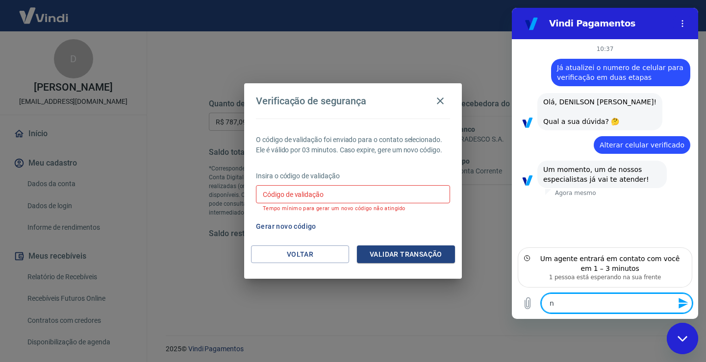
type textarea "nã"
type textarea "x"
type textarea "não"
type textarea "x"
type textarea "não"
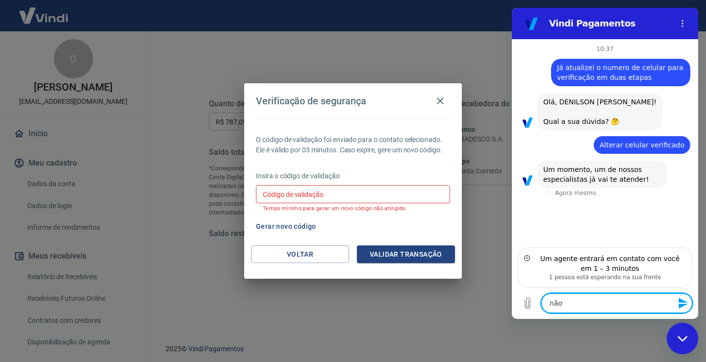
type textarea "x"
type textarea "não e"
type textarea "x"
type textarea "não es"
type textarea "x"
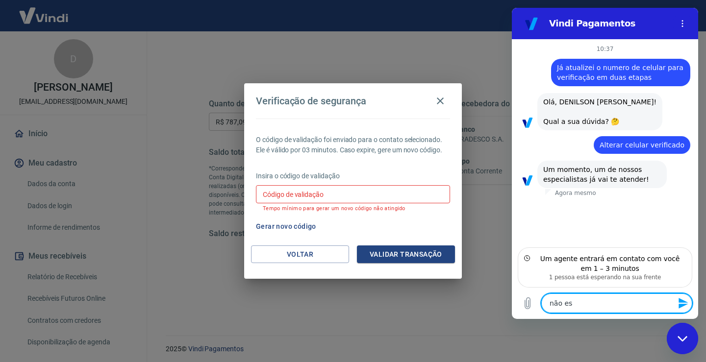
type textarea "não est"
type textarea "x"
type textarea "não esto"
type textarea "x"
type textarea "não estou"
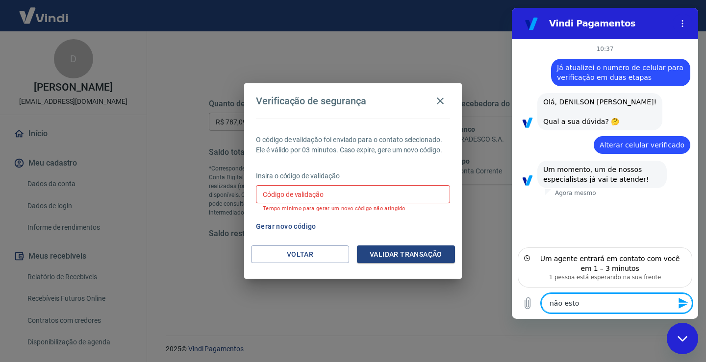
type textarea "x"
type textarea "não estou"
type textarea "x"
type textarea "não estou r"
type textarea "x"
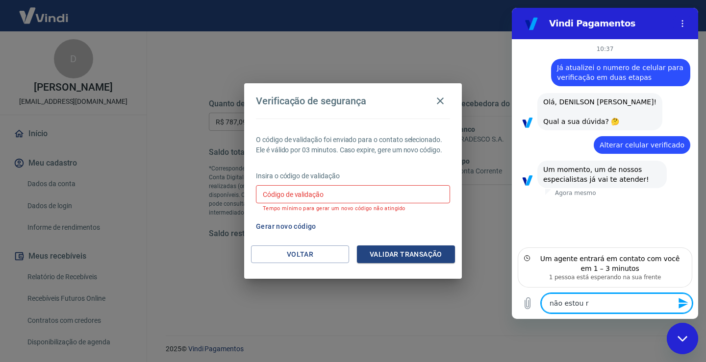
type textarea "não estou re"
type textarea "x"
type textarea "não estou rec"
type textarea "x"
type textarea "não estou rece"
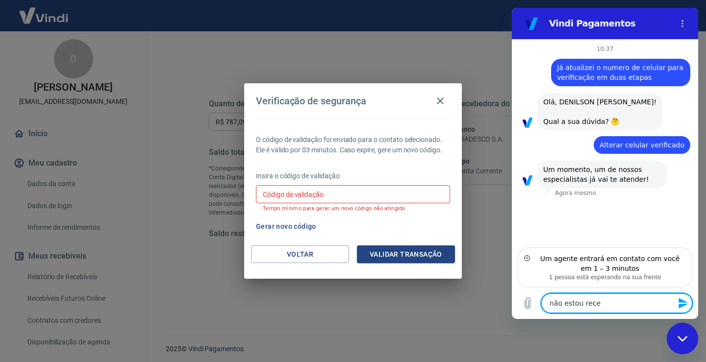
type textarea "x"
type textarea "não estou receb"
type textarea "x"
type textarea "não estou recebe"
type textarea "x"
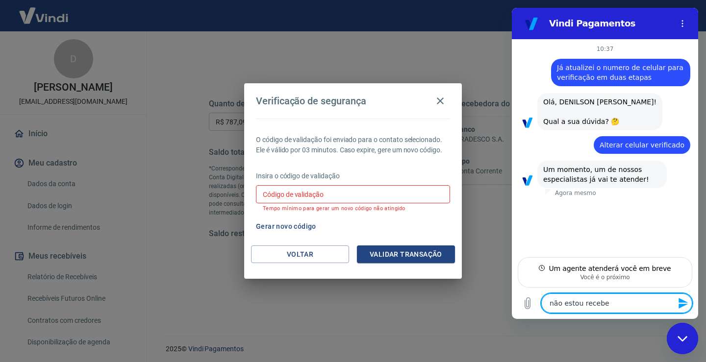
type textarea "não estou receben"
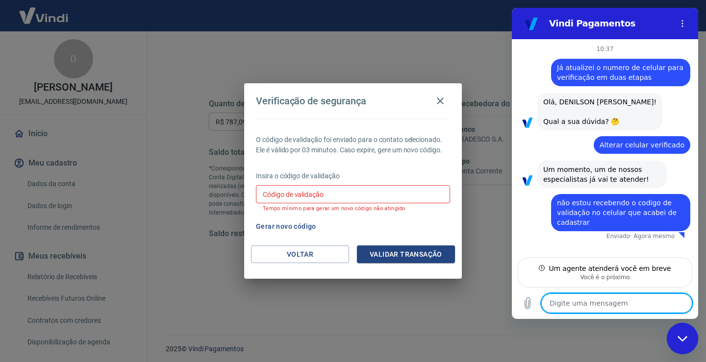
click at [353, 192] on input "Código de validação" at bounding box center [353, 194] width 194 height 18
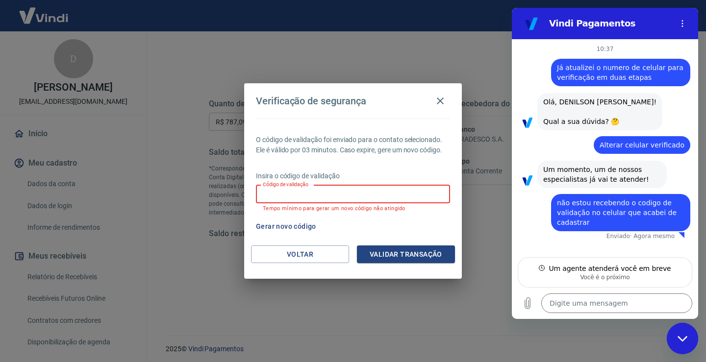
click at [404, 256] on button "Validar transação" at bounding box center [406, 255] width 98 height 18
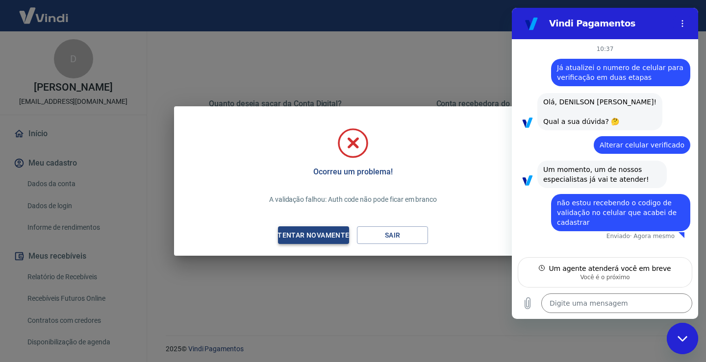
click at [334, 238] on div "Tentar novamente" at bounding box center [313, 235] width 95 height 12
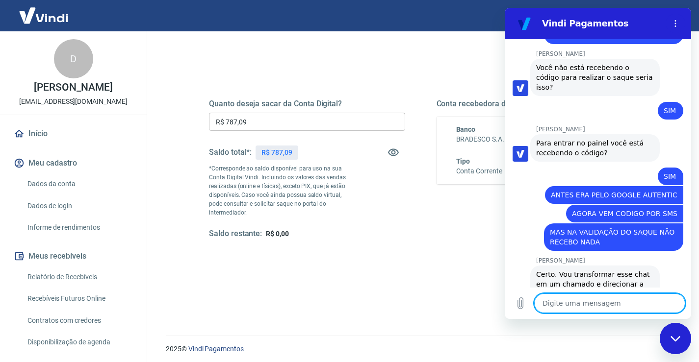
scroll to position [537, 0]
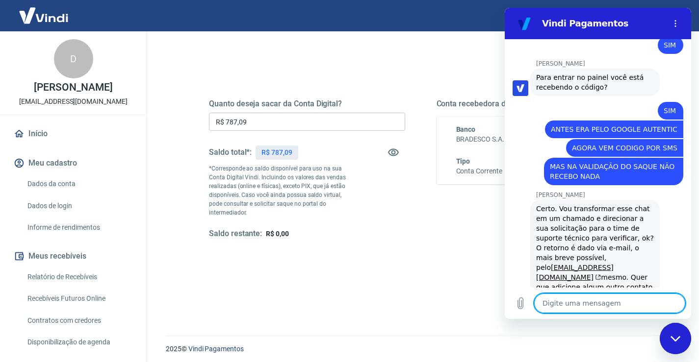
click at [568, 307] on textarea at bounding box center [609, 304] width 151 height 20
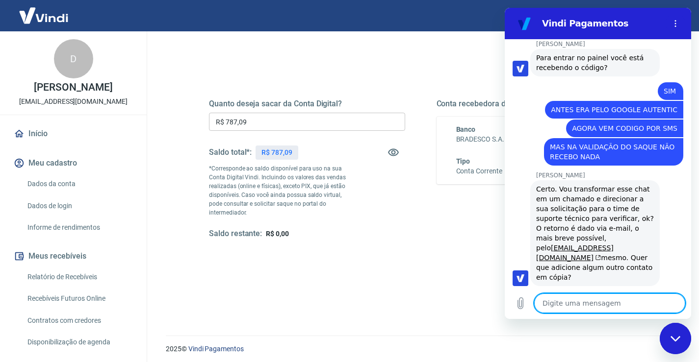
scroll to position [579, 0]
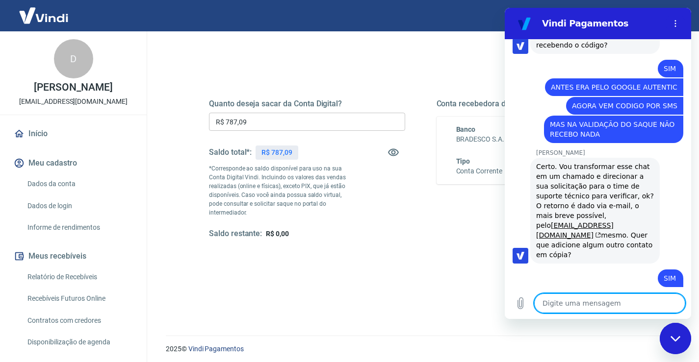
click at [398, 294] on div "Quanto deseja sacar da Conta Digital? R$ 787,09 ​ Saldo total*: R$ 787,09 *Corr…" at bounding box center [420, 215] width 509 height 359
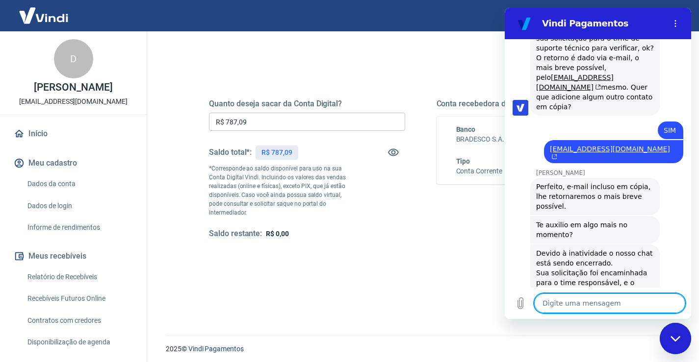
scroll to position [123, 0]
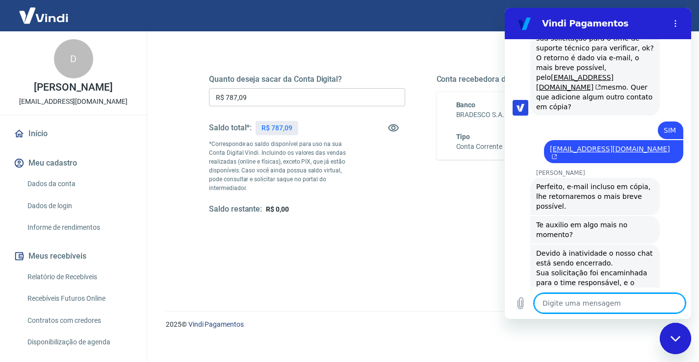
click at [588, 303] on textarea at bounding box center [609, 304] width 151 height 20
click at [679, 341] on icon "Fechar janela de mensagens" at bounding box center [675, 339] width 10 height 6
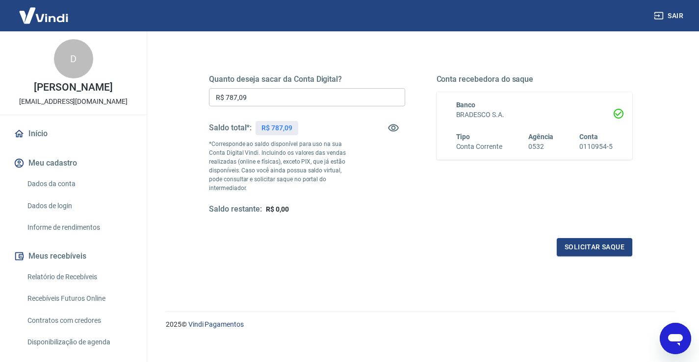
click at [678, 341] on icon "Abrir janela de mensagens" at bounding box center [675, 340] width 15 height 12
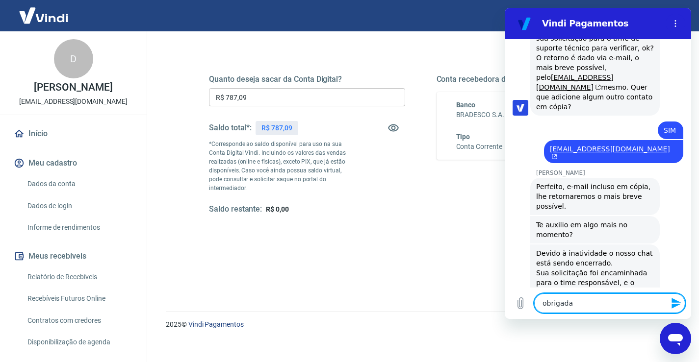
scroll to position [0, 0]
click at [676, 304] on icon "Enviar mensagem" at bounding box center [676, 304] width 12 height 12
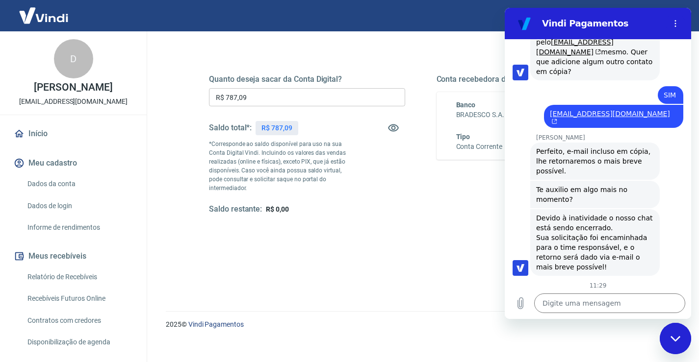
click at [675, 337] on icon "Fechar janela de mensagens" at bounding box center [675, 339] width 10 height 6
